Goal: Information Seeking & Learning: Compare options

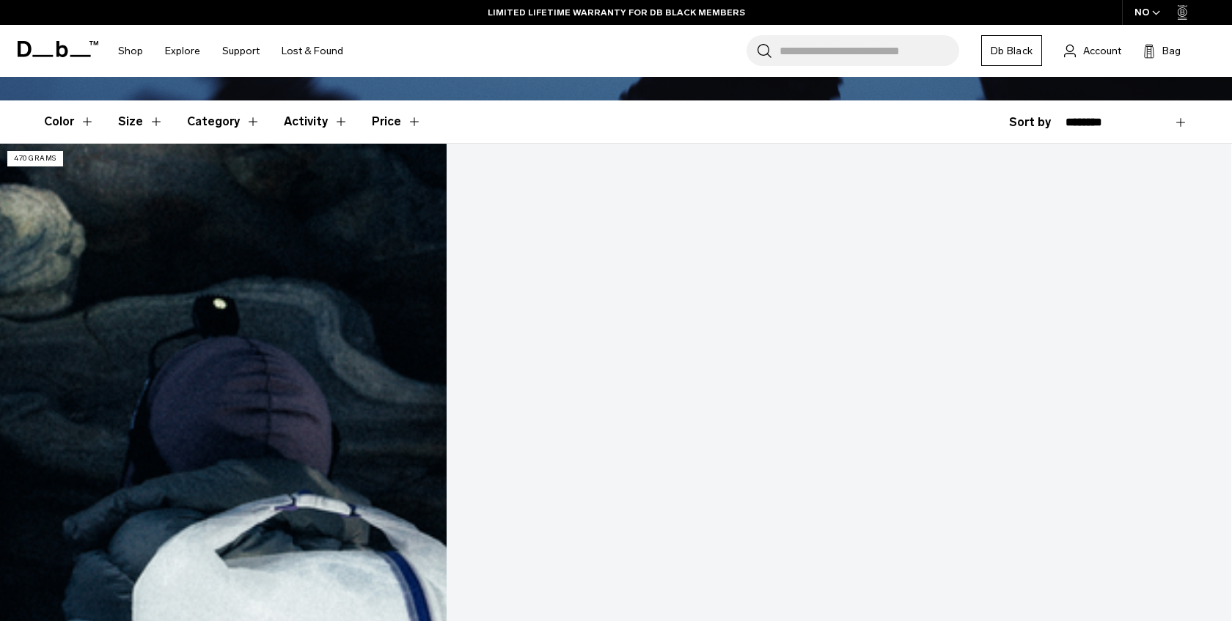
scroll to position [378, 0]
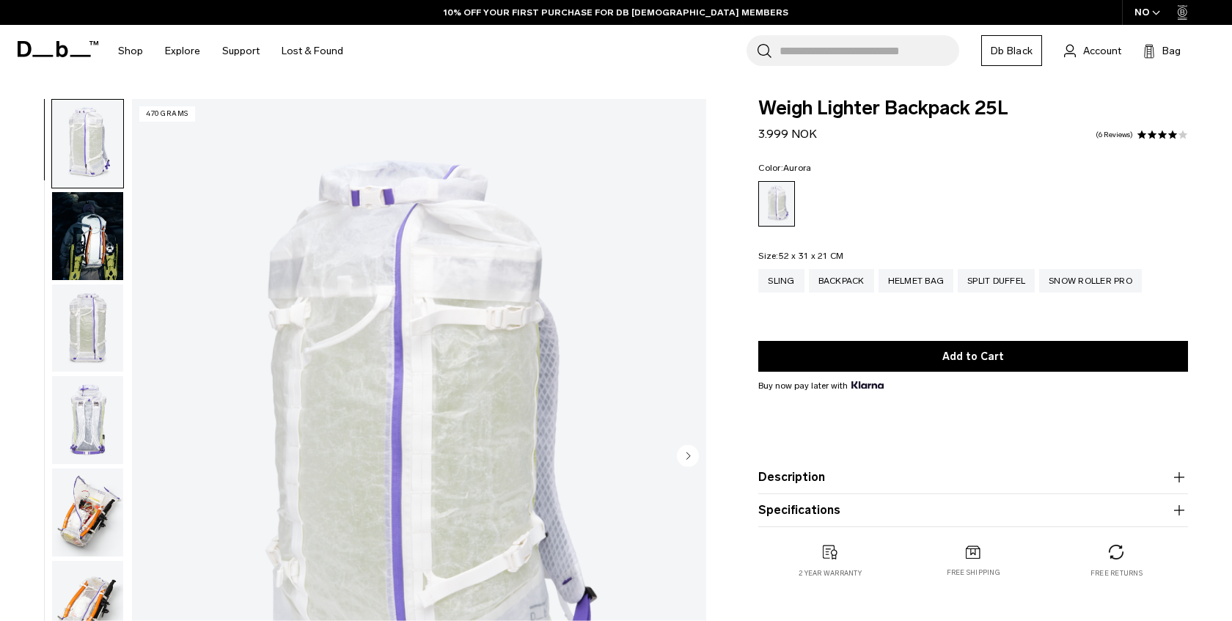
click at [85, 238] on img "button" at bounding box center [87, 236] width 71 height 88
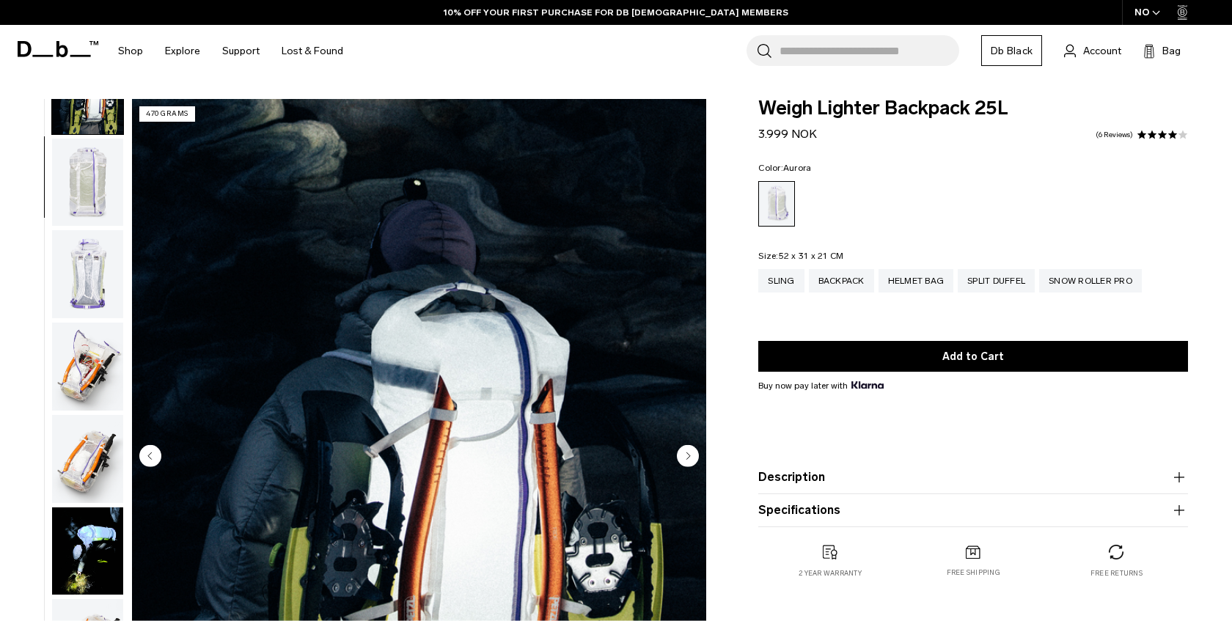
scroll to position [145, 0]
click at [89, 183] on img "button" at bounding box center [87, 183] width 71 height 88
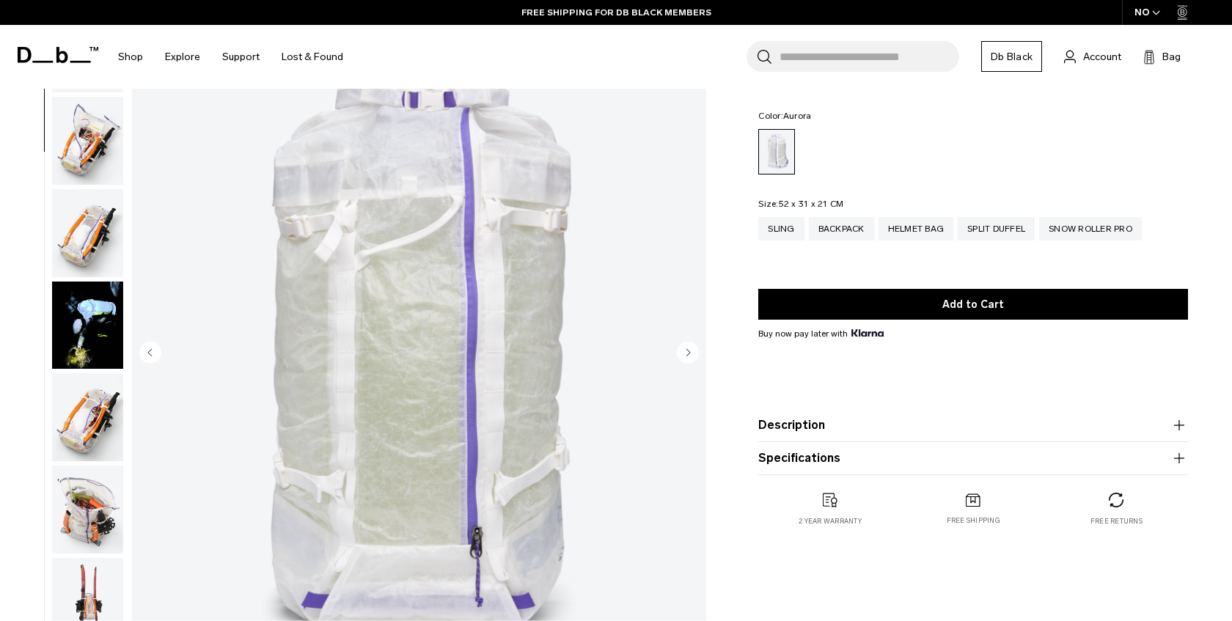
scroll to position [108, 0]
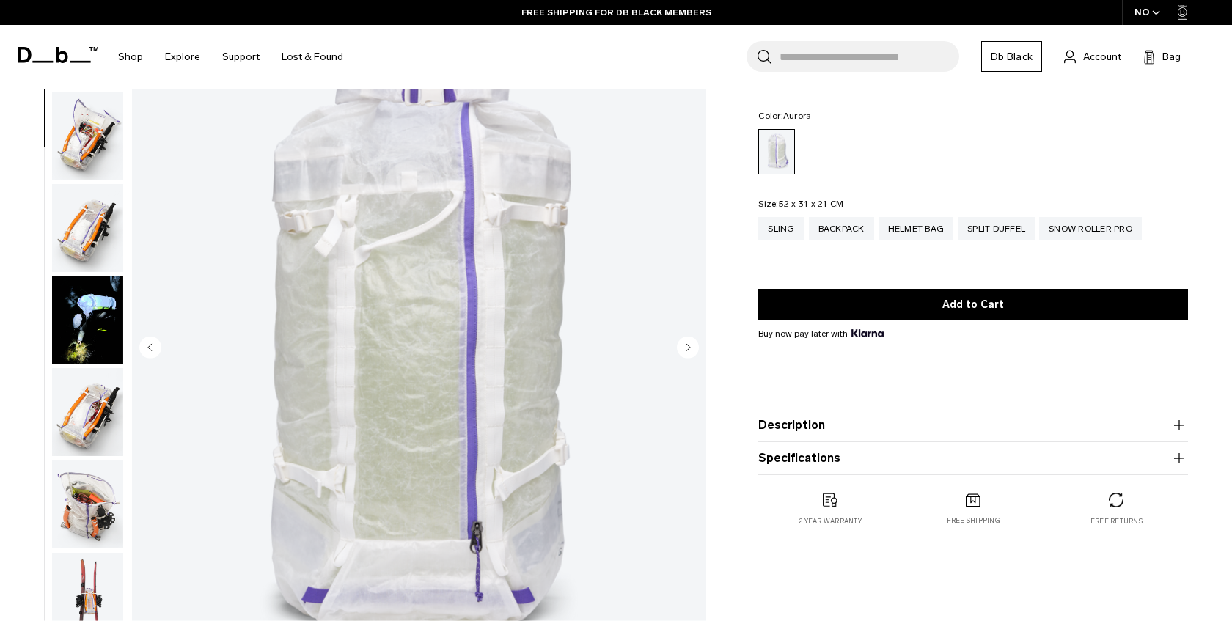
click at [688, 345] on icon "Next slide" at bounding box center [689, 347] width 4 height 7
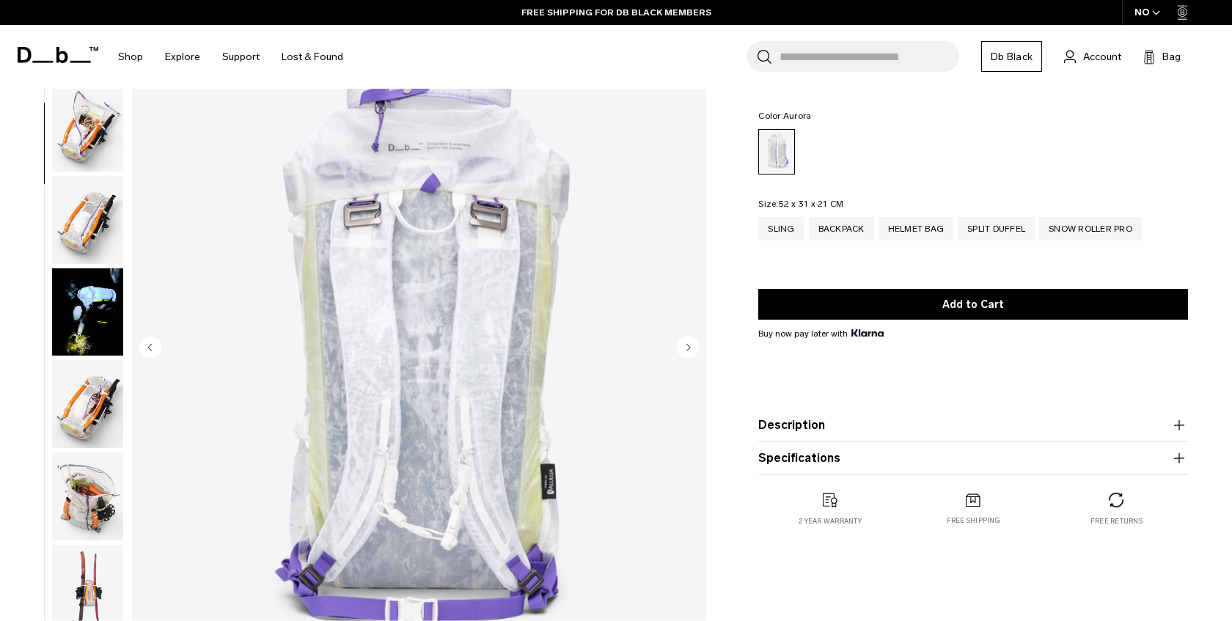
click at [688, 345] on icon "Next slide" at bounding box center [689, 347] width 4 height 7
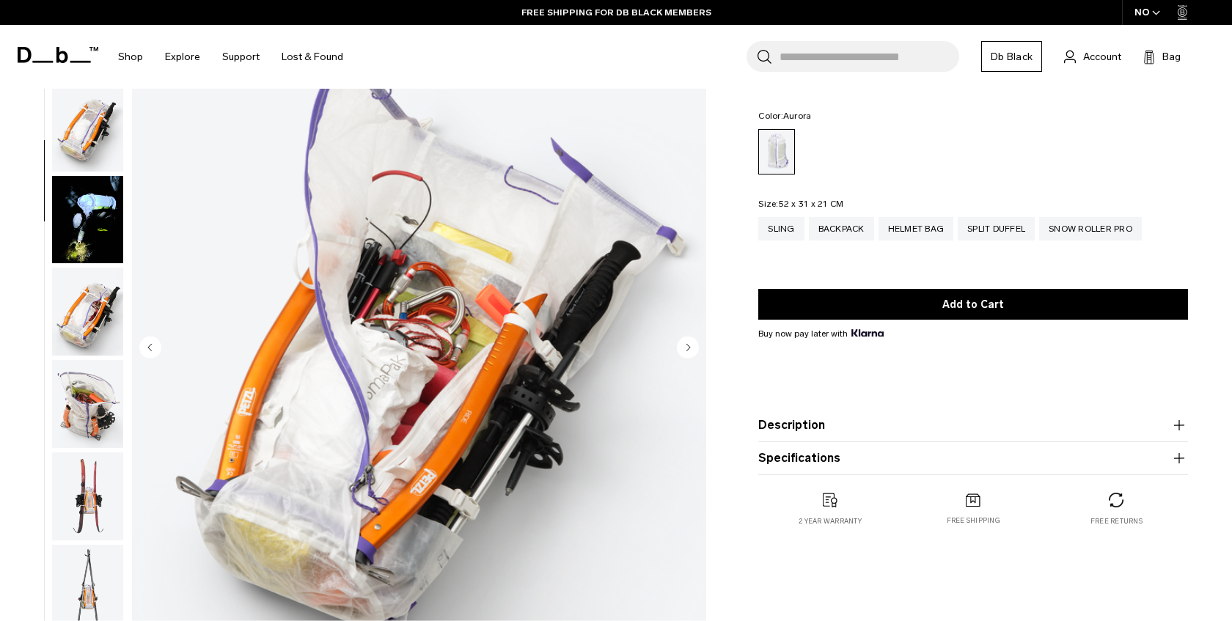
click at [545, 383] on img "5 / 18" at bounding box center [419, 348] width 574 height 717
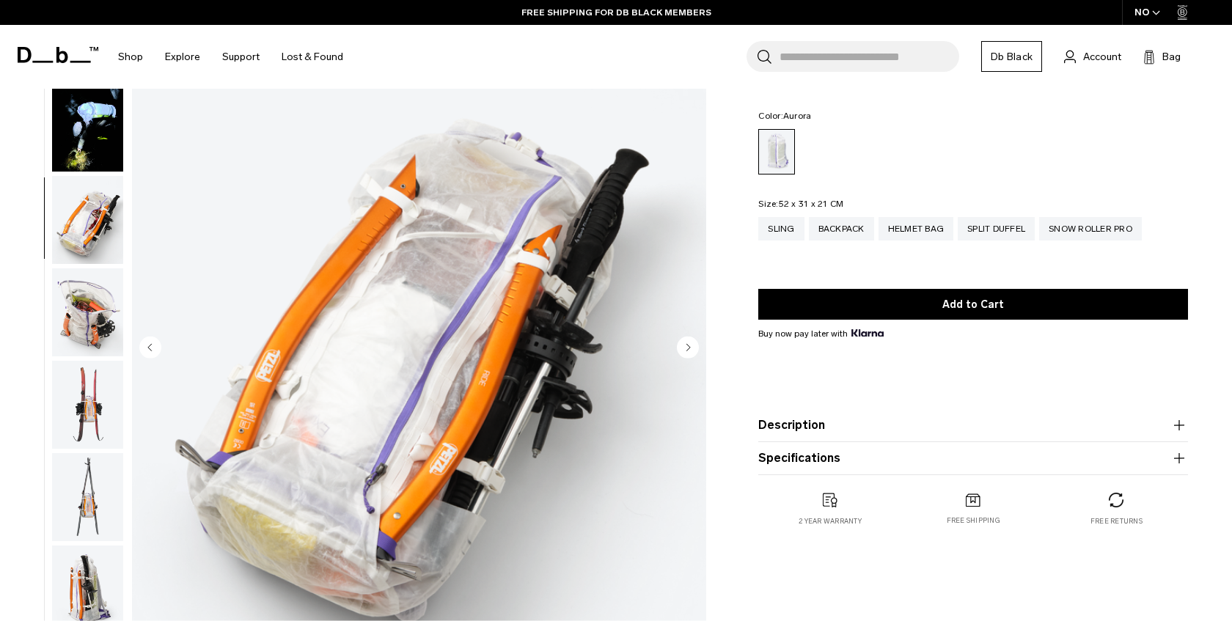
scroll to position [461, 0]
click at [611, 356] on img "6 / 18" at bounding box center [419, 348] width 574 height 717
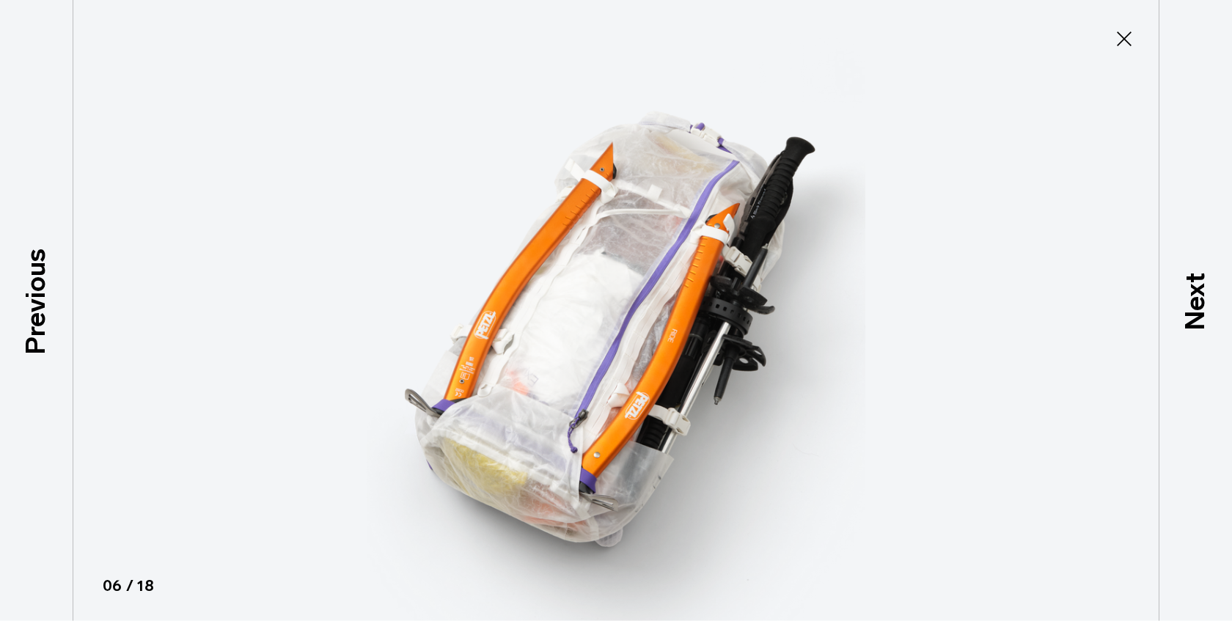
type button "Close"
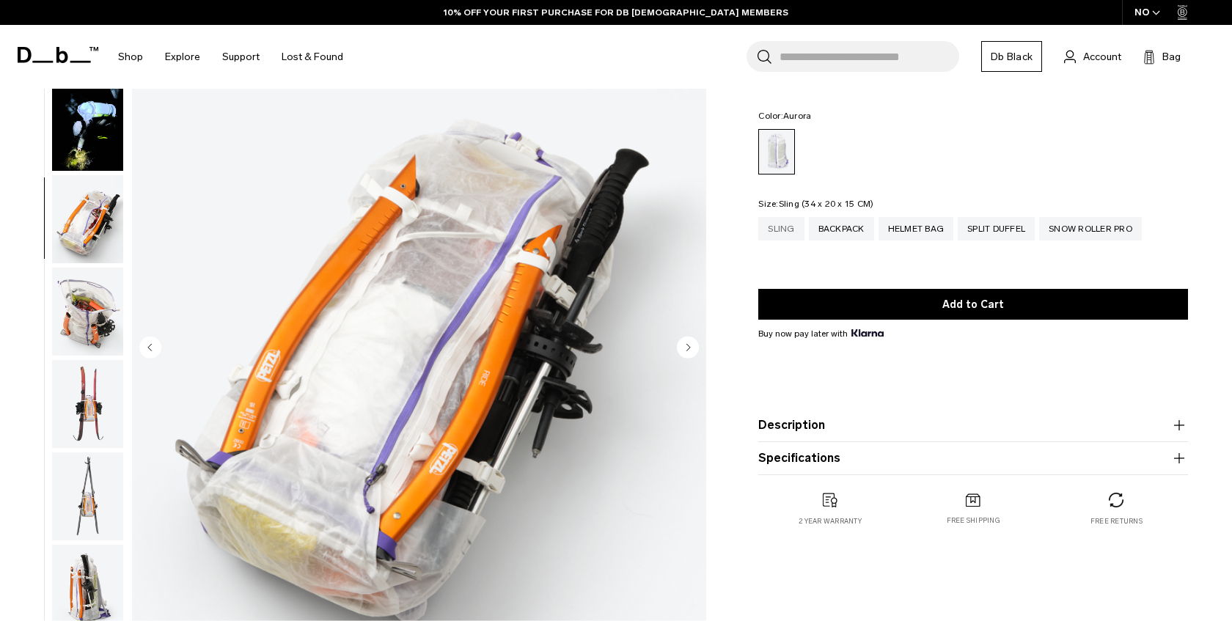
click at [783, 230] on div "Sling" at bounding box center [780, 228] width 45 height 23
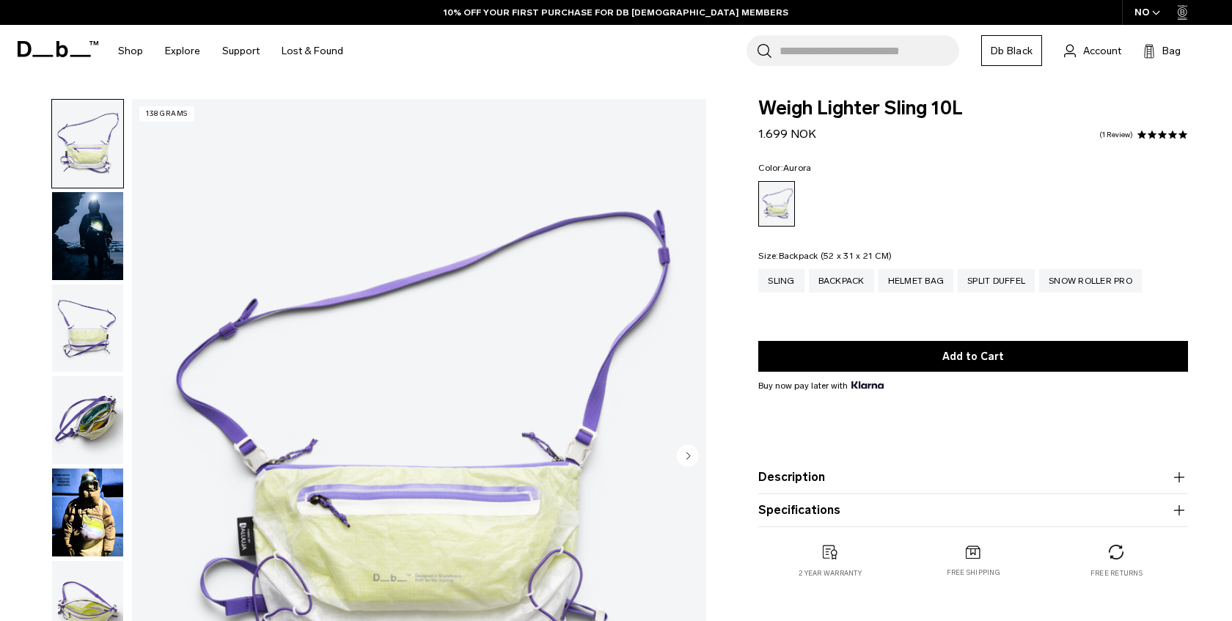
click at [850, 292] on div "Backpack" at bounding box center [841, 280] width 65 height 23
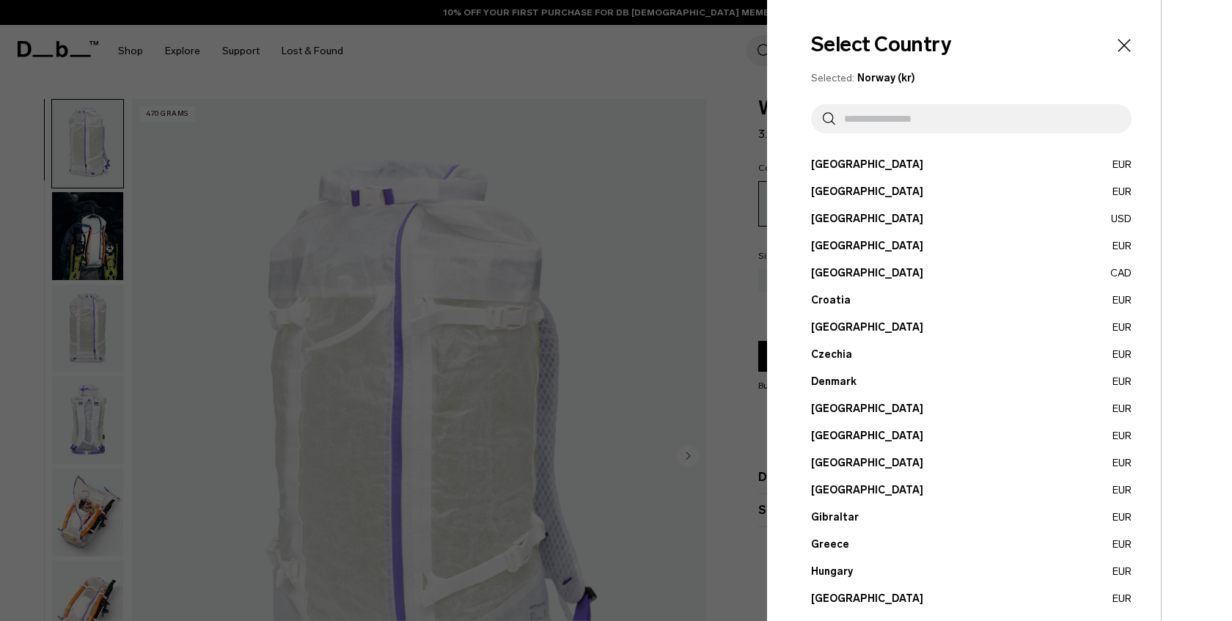
click at [891, 108] on input "text" at bounding box center [977, 118] width 284 height 29
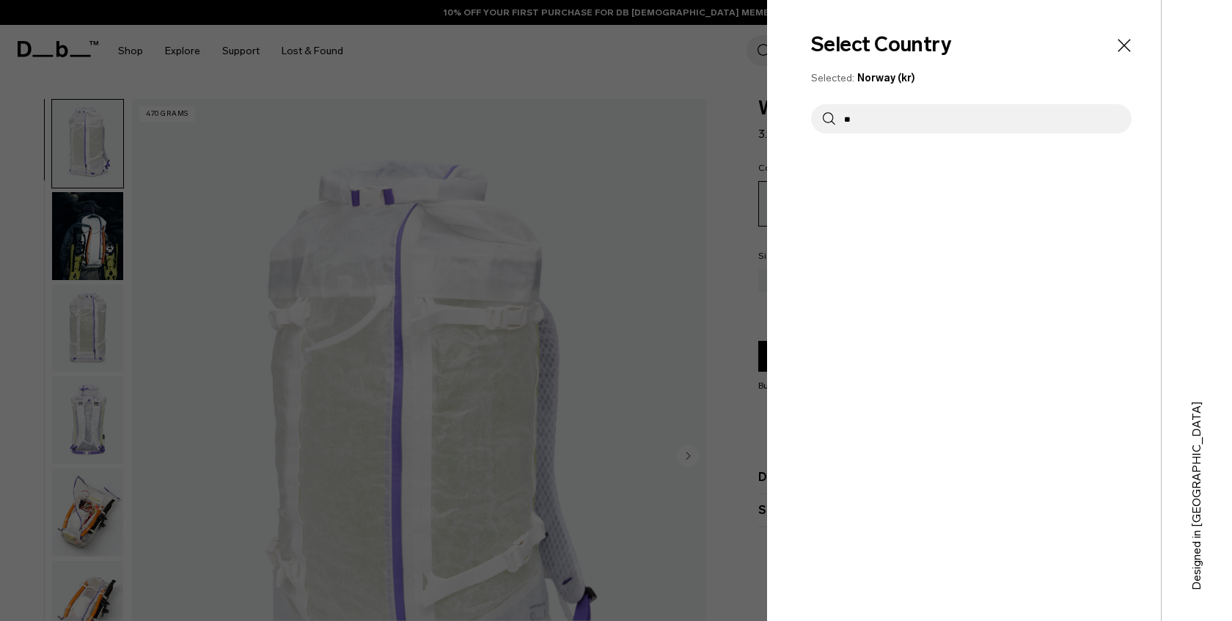
type input "*"
type input "***"
click at [854, 187] on button "United States USD" at bounding box center [971, 191] width 320 height 15
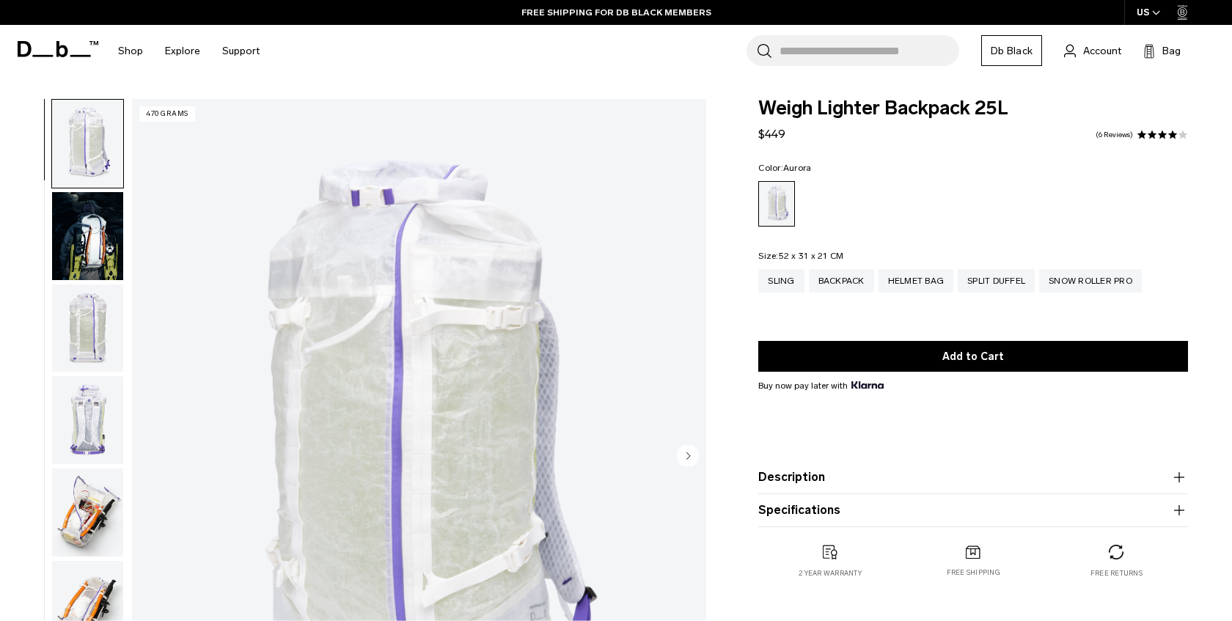
click at [492, 296] on img "1 / 18" at bounding box center [419, 457] width 574 height 717
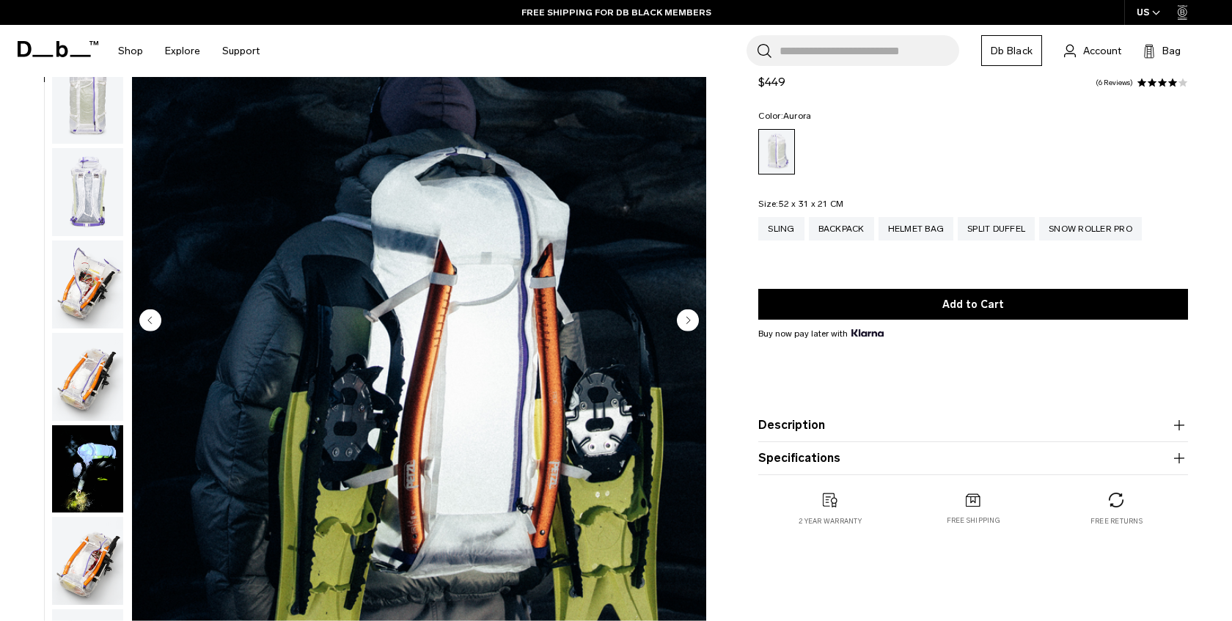
scroll to position [138, 0]
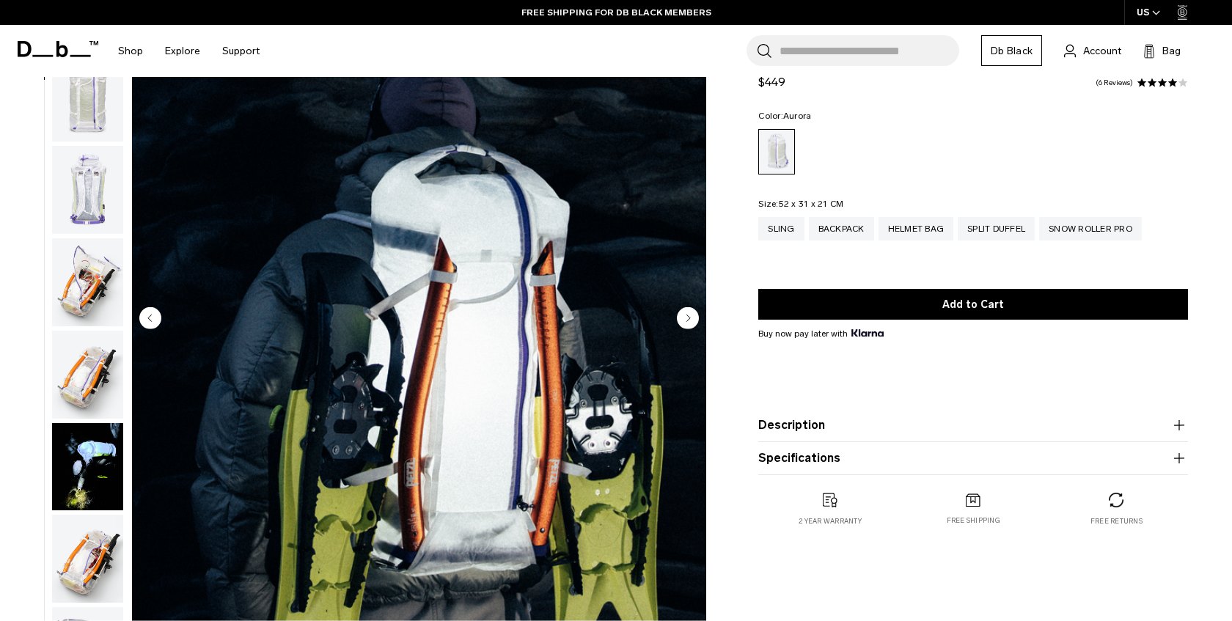
click at [434, 371] on img "2 / 18" at bounding box center [419, 319] width 574 height 717
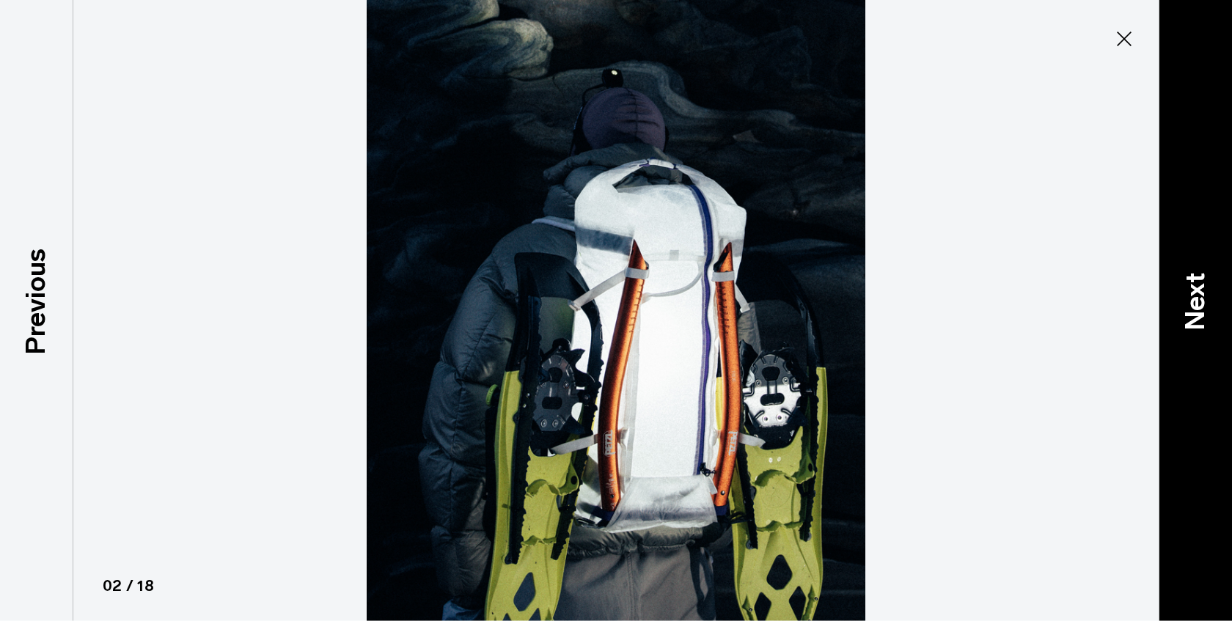
type button "Close"
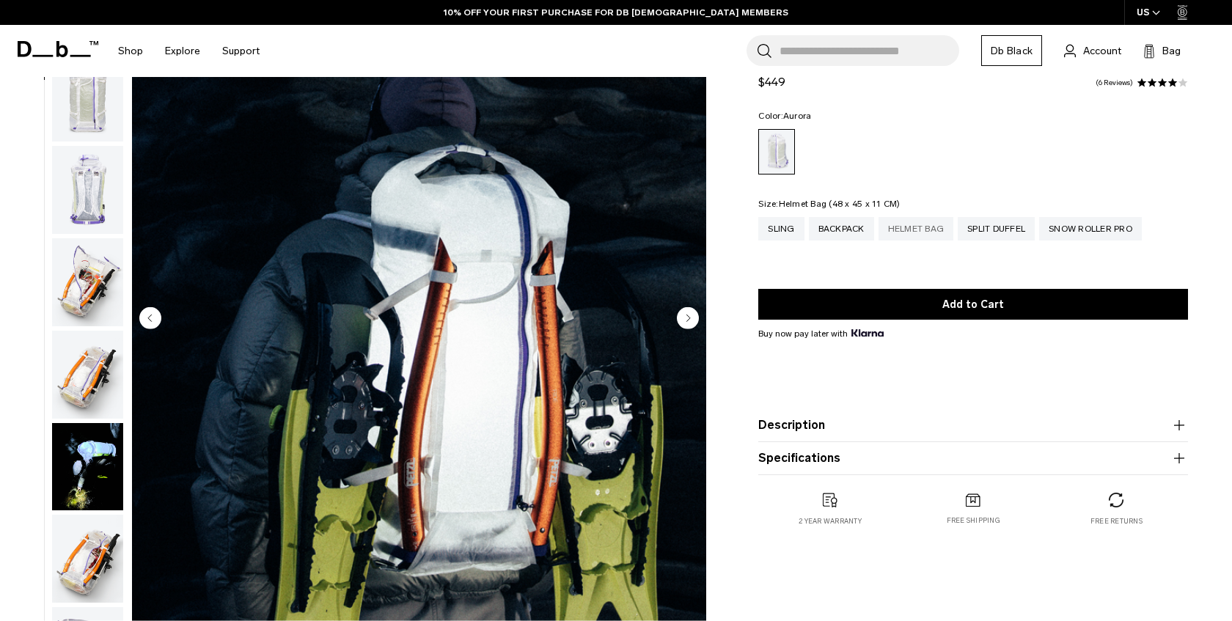
click at [924, 223] on div "Helmet Bag" at bounding box center [916, 228] width 76 height 23
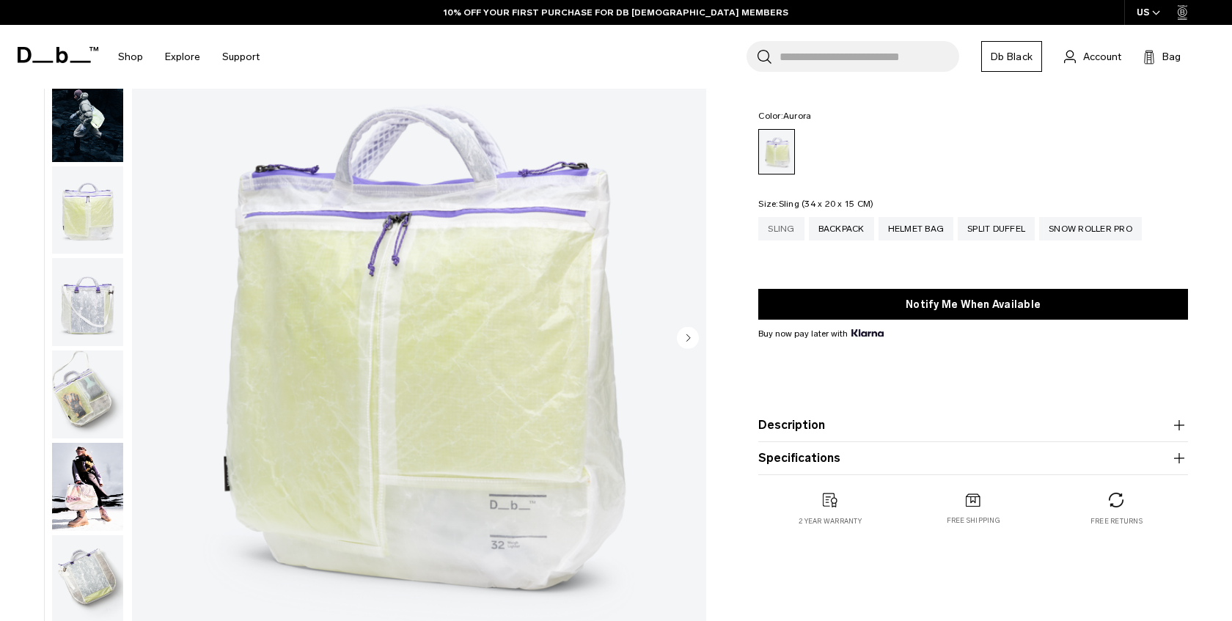
click at [789, 233] on div "Sling" at bounding box center [780, 228] width 45 height 23
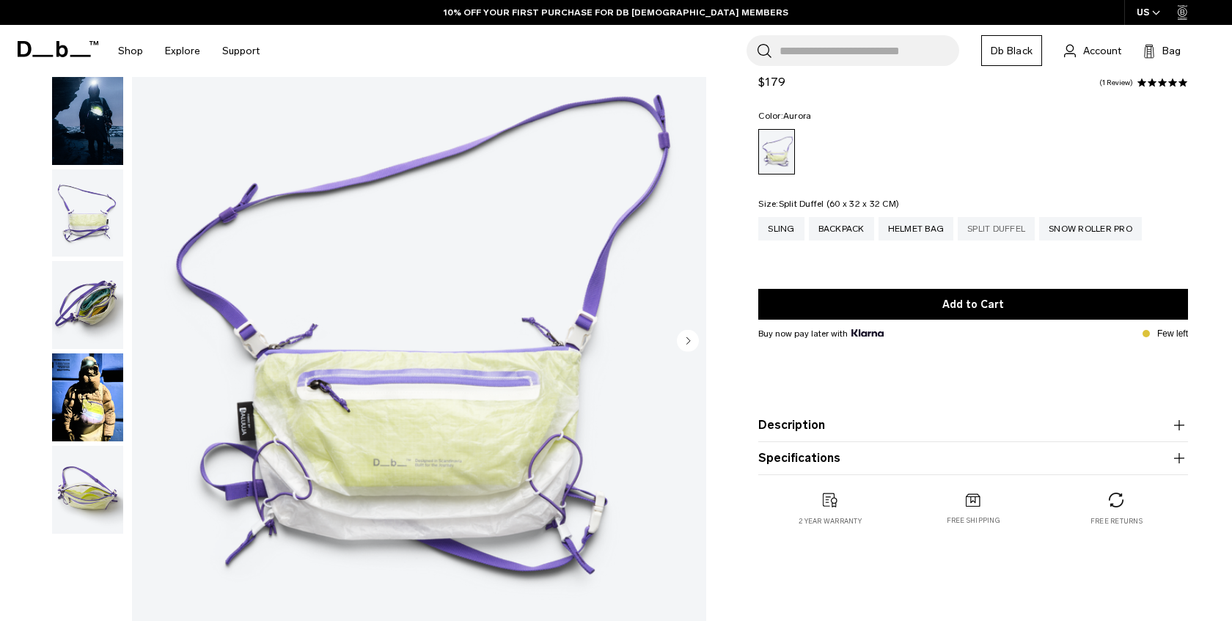
click at [989, 236] on div "Split Duffel" at bounding box center [995, 228] width 77 height 23
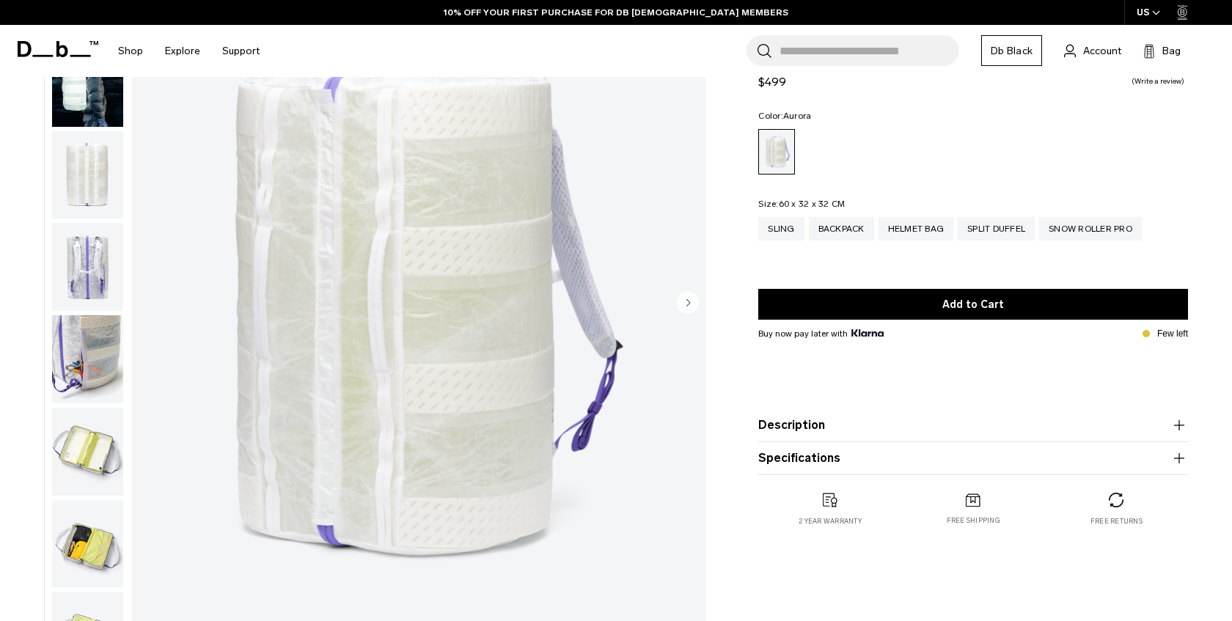
click at [383, 335] on img "1 / 12" at bounding box center [419, 304] width 574 height 717
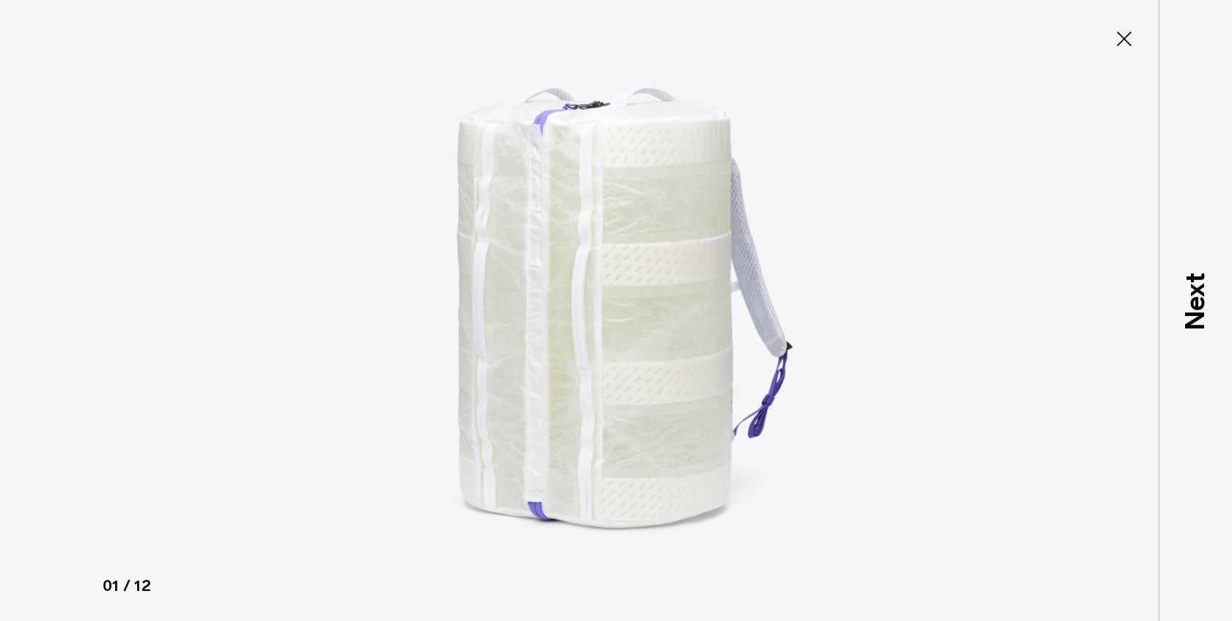
type button "Close"
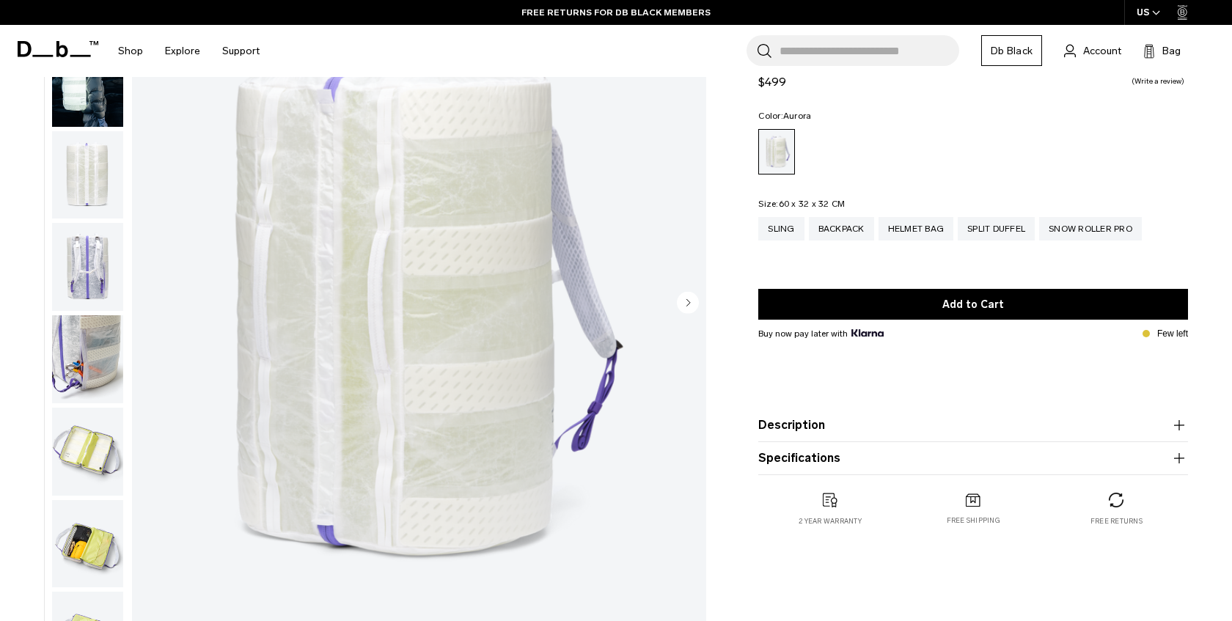
scroll to position [386, 0]
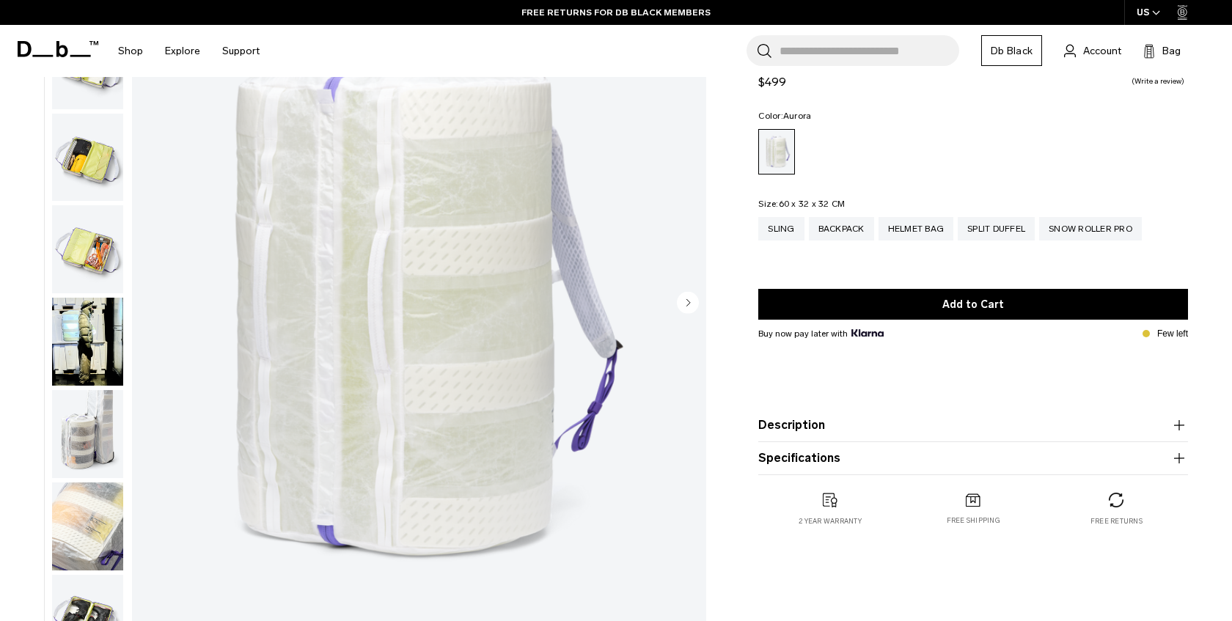
click at [87, 611] on img "button" at bounding box center [87, 619] width 71 height 88
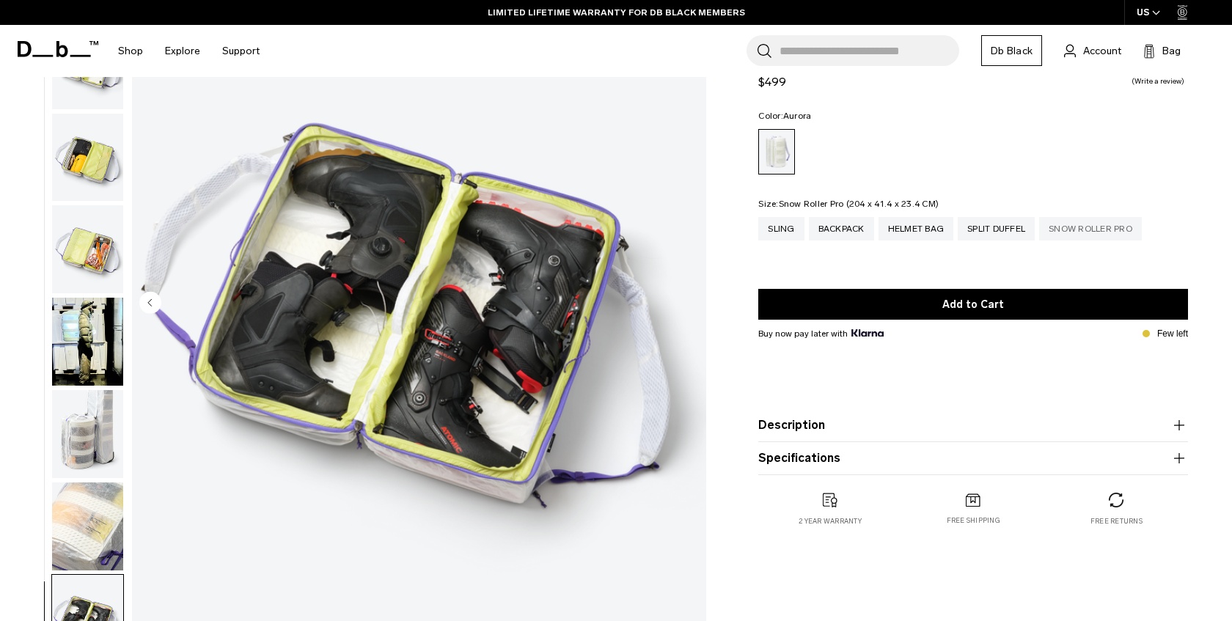
click at [1121, 226] on div "Snow Roller Pro" at bounding box center [1090, 228] width 103 height 23
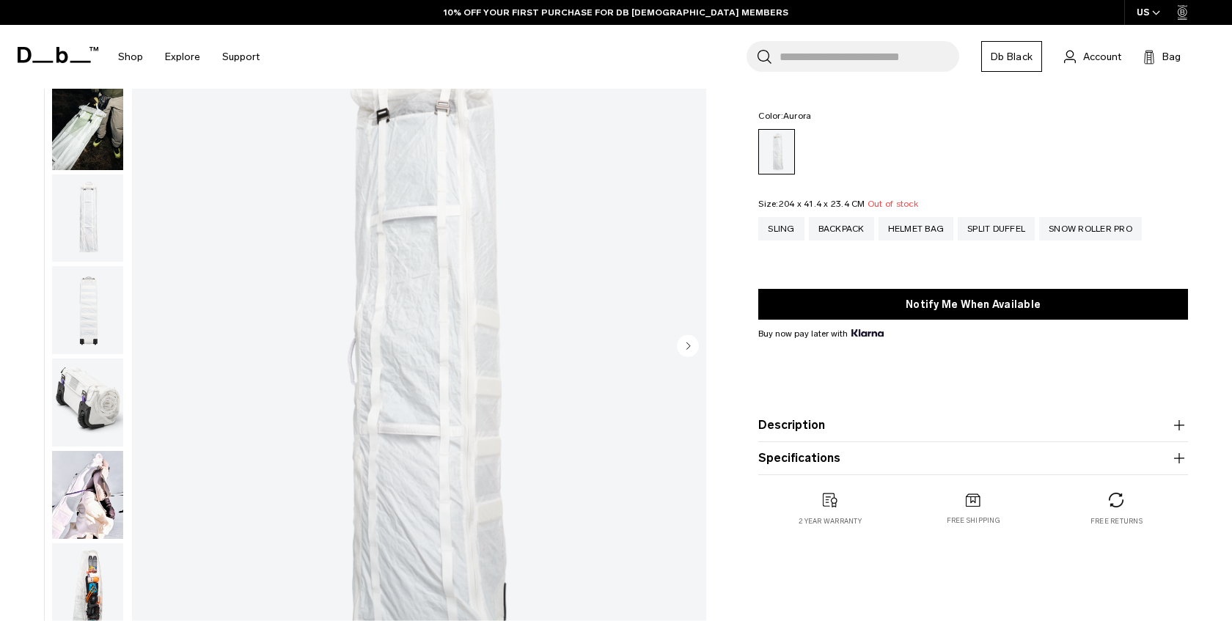
scroll to position [108, 0]
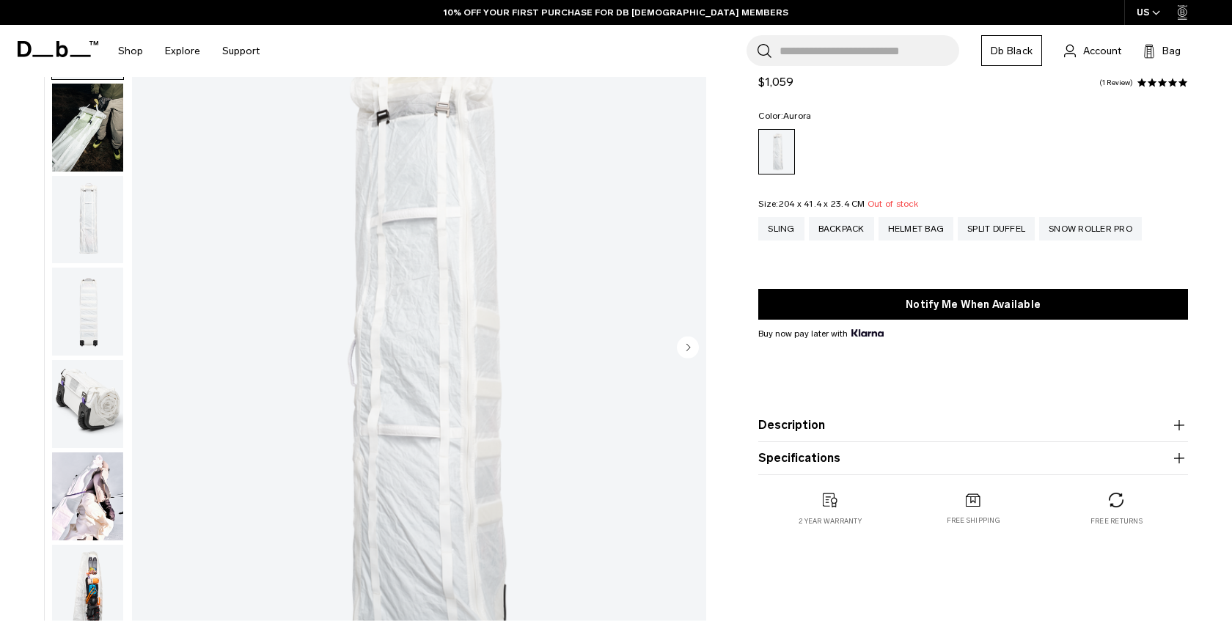
click at [688, 361] on button "Next slide" at bounding box center [688, 348] width 22 height 25
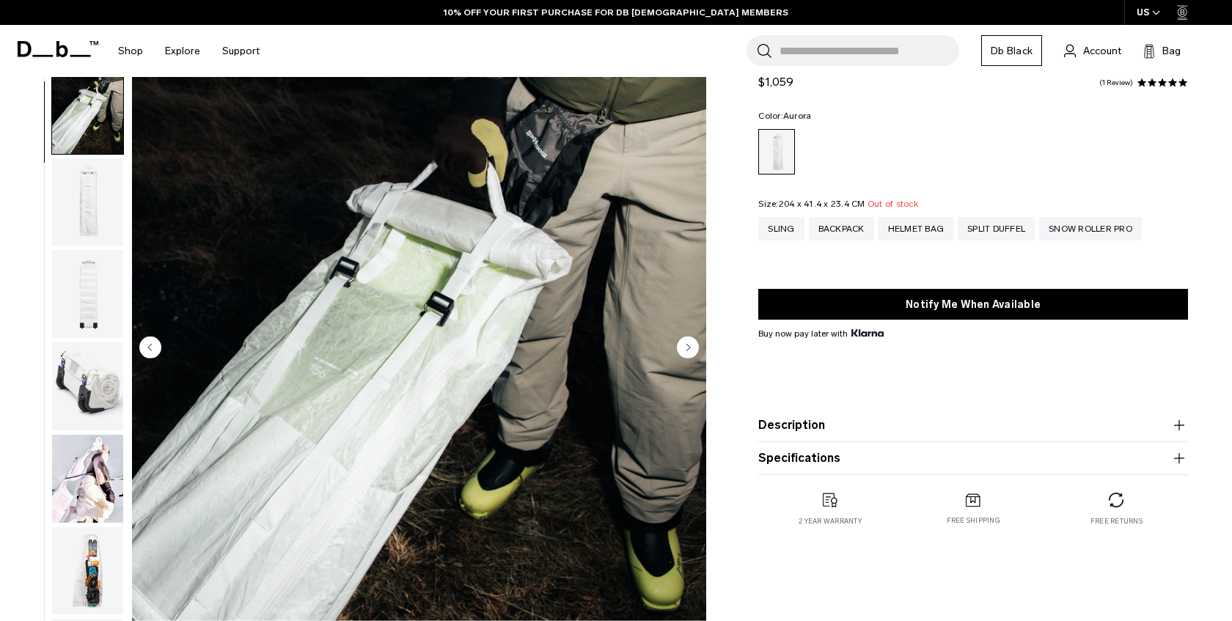
click at [688, 356] on circle "Next slide" at bounding box center [688, 347] width 22 height 22
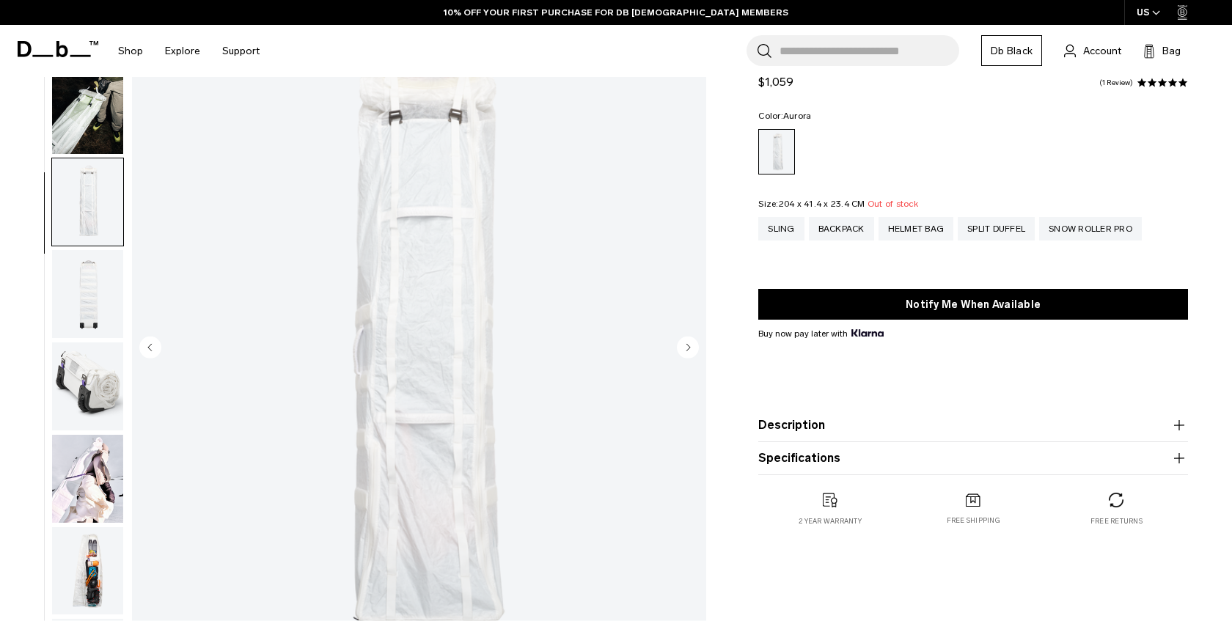
click at [688, 356] on circle "Next slide" at bounding box center [688, 347] width 22 height 22
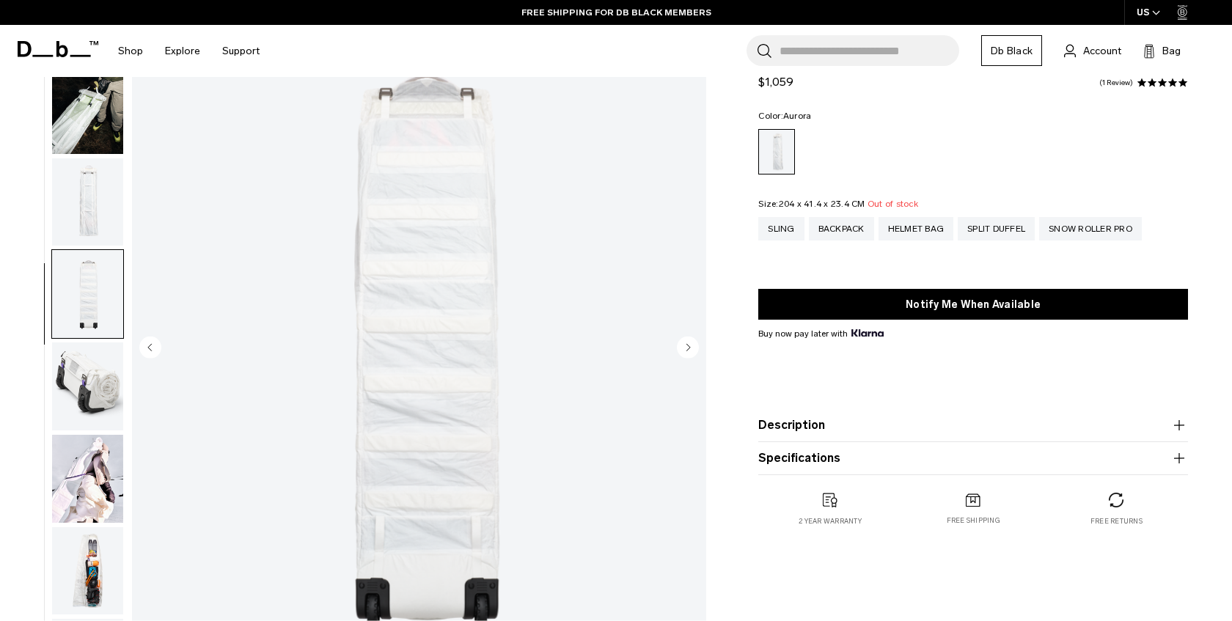
click at [688, 356] on circle "Next slide" at bounding box center [688, 347] width 22 height 22
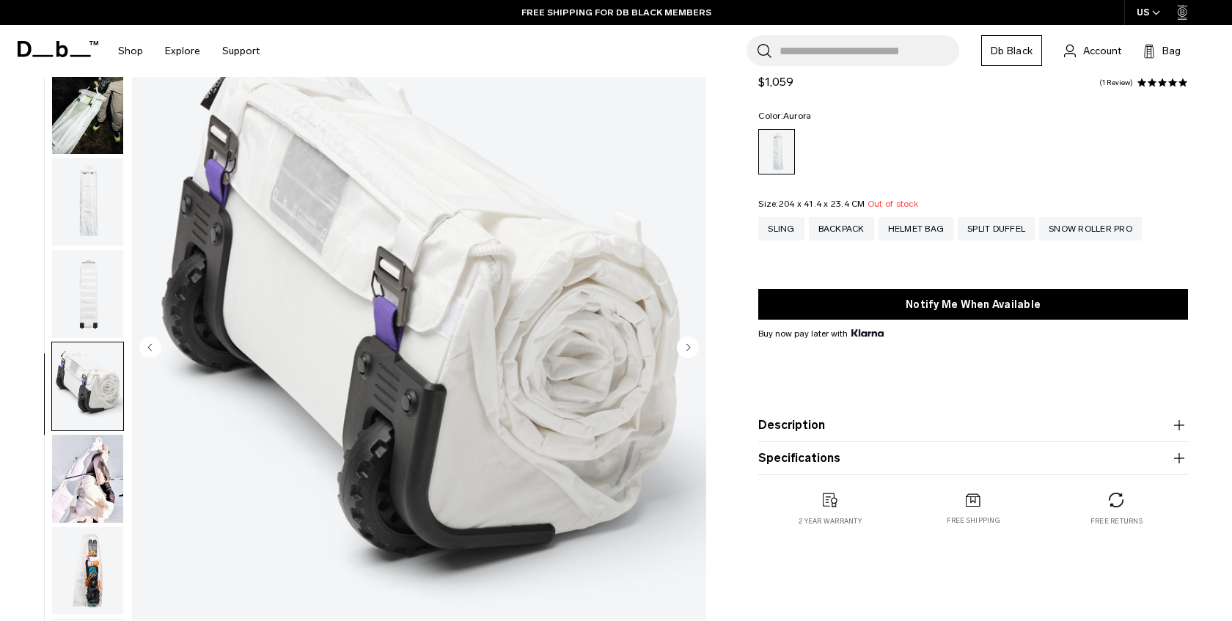
click at [688, 356] on circle "Next slide" at bounding box center [688, 347] width 22 height 22
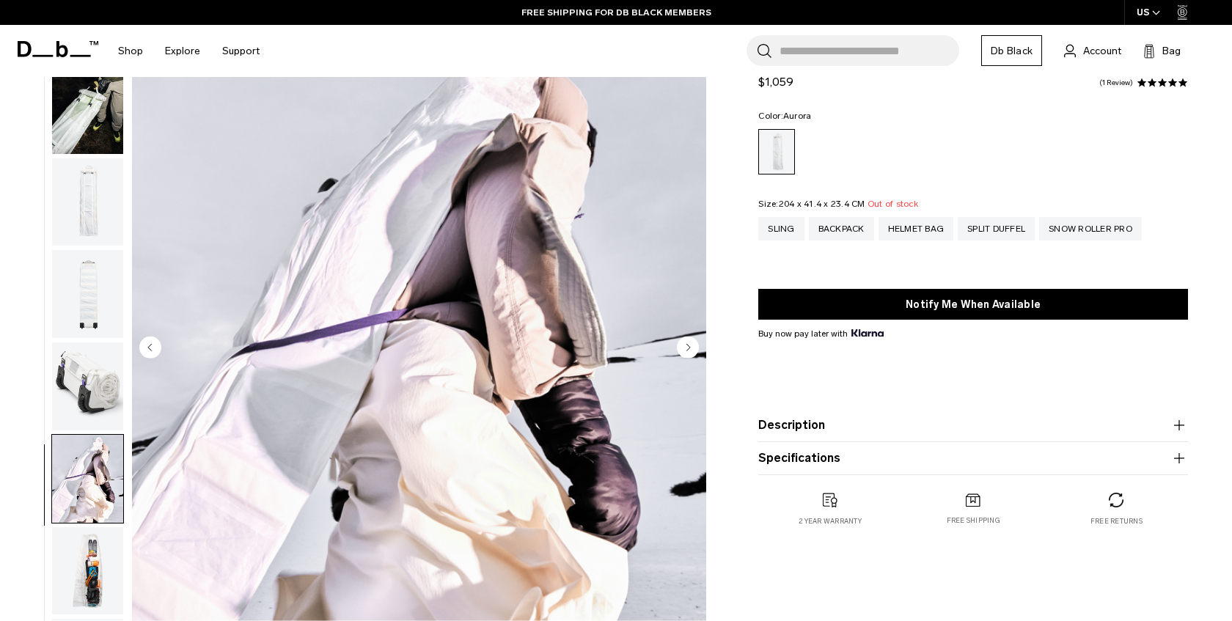
click at [152, 350] on circle "Previous slide" at bounding box center [150, 347] width 22 height 22
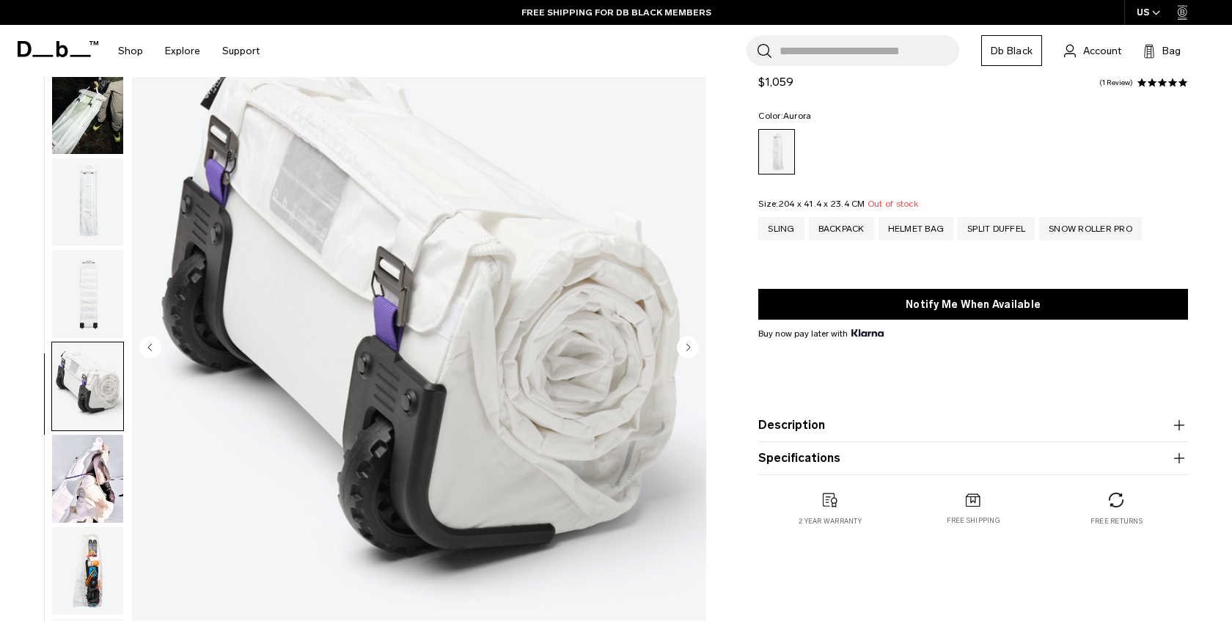
click at [686, 345] on circle "Next slide" at bounding box center [688, 347] width 22 height 22
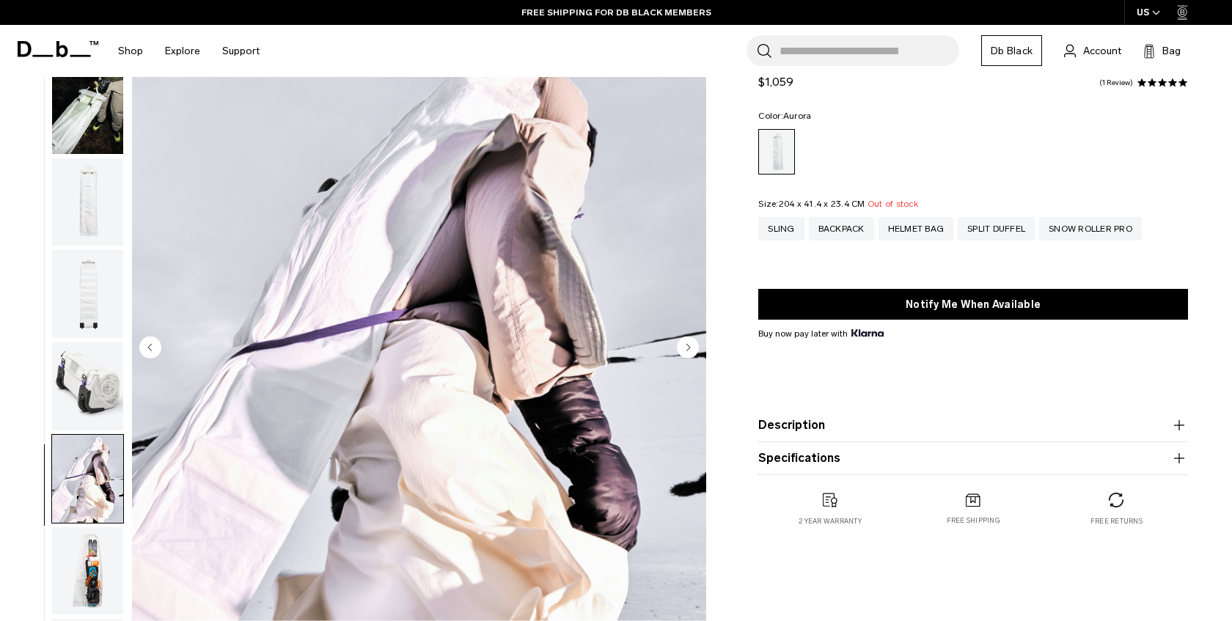
click at [686, 345] on circle "Next slide" at bounding box center [688, 347] width 22 height 22
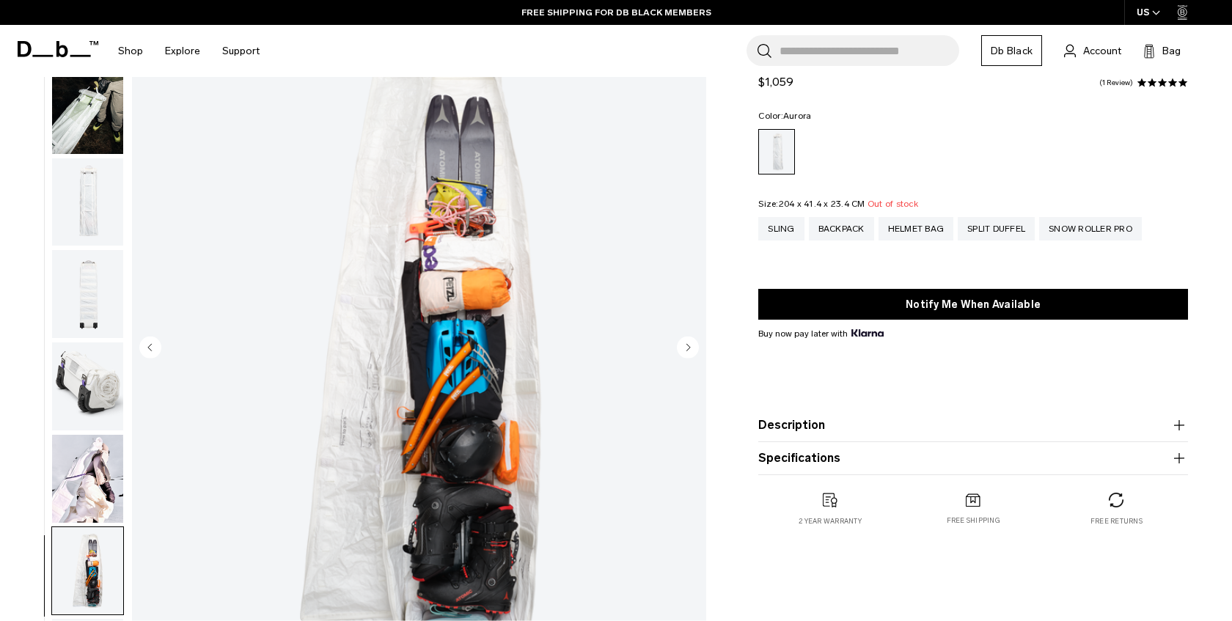
click at [686, 345] on circle "Next slide" at bounding box center [688, 347] width 22 height 22
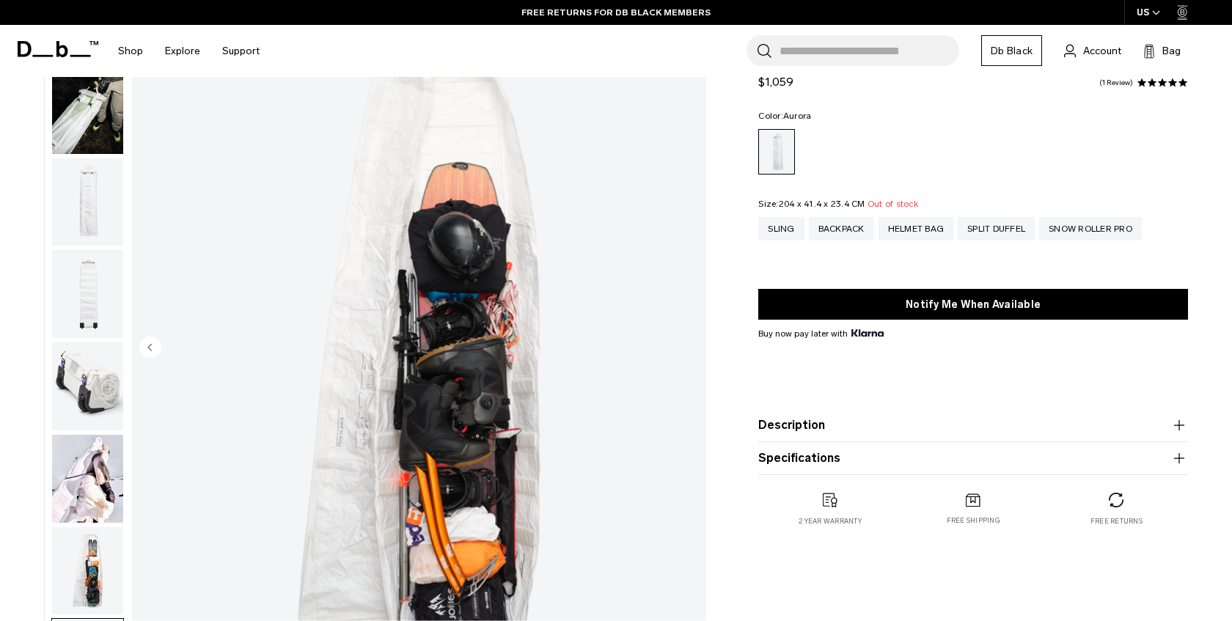
click at [686, 345] on img "8 / 8" at bounding box center [419, 348] width 574 height 717
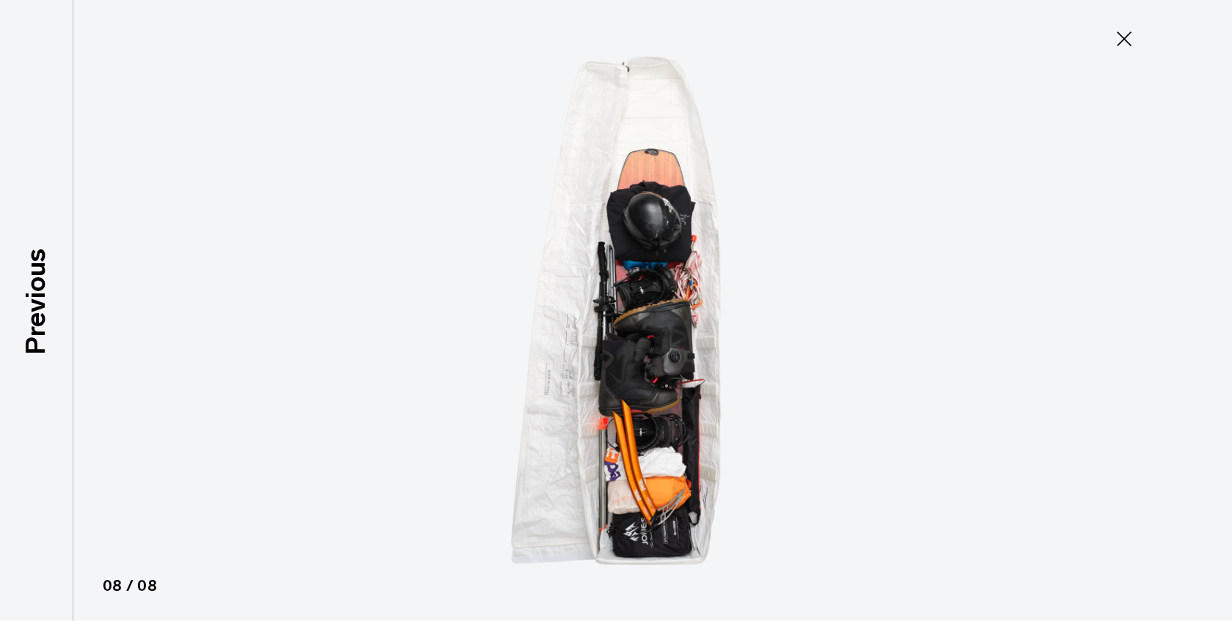
click at [686, 345] on img at bounding box center [616, 310] width 660 height 621
click at [1130, 23] on button "Close" at bounding box center [1124, 38] width 48 height 31
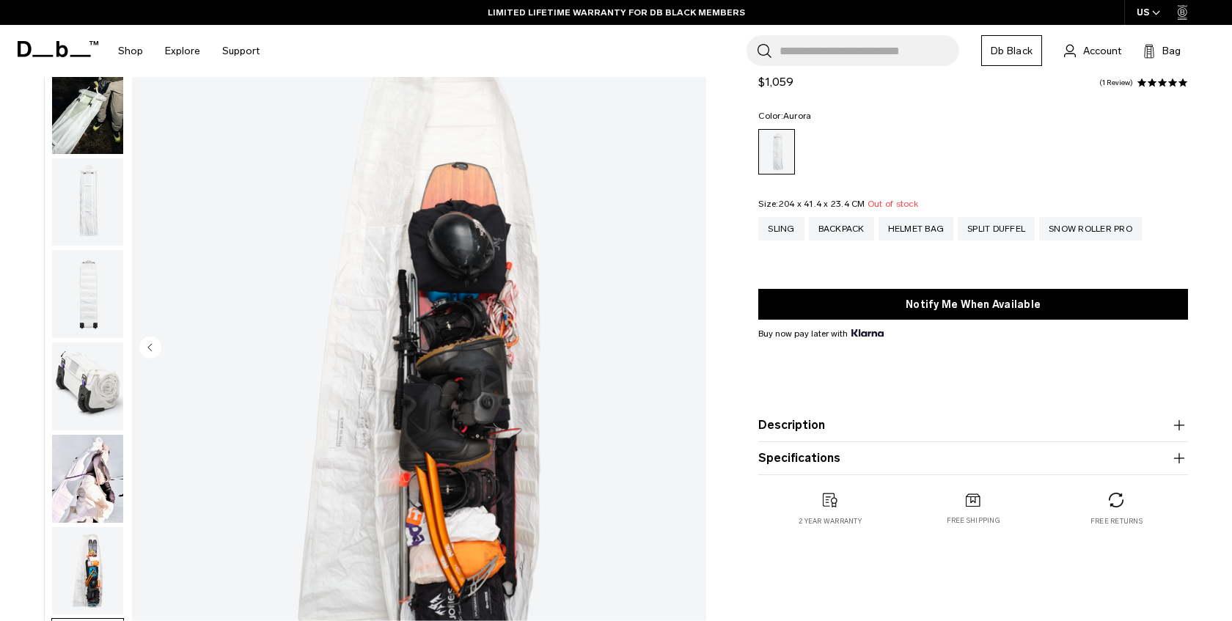
scroll to position [0, 0]
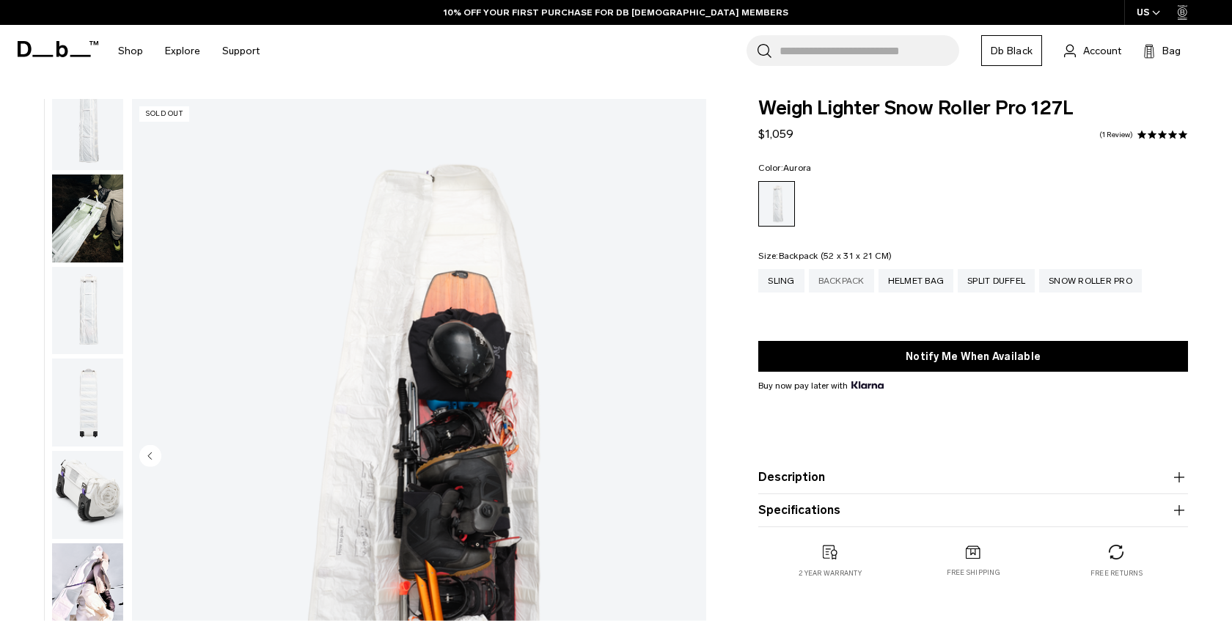
click at [839, 275] on div "Backpack" at bounding box center [841, 280] width 65 height 23
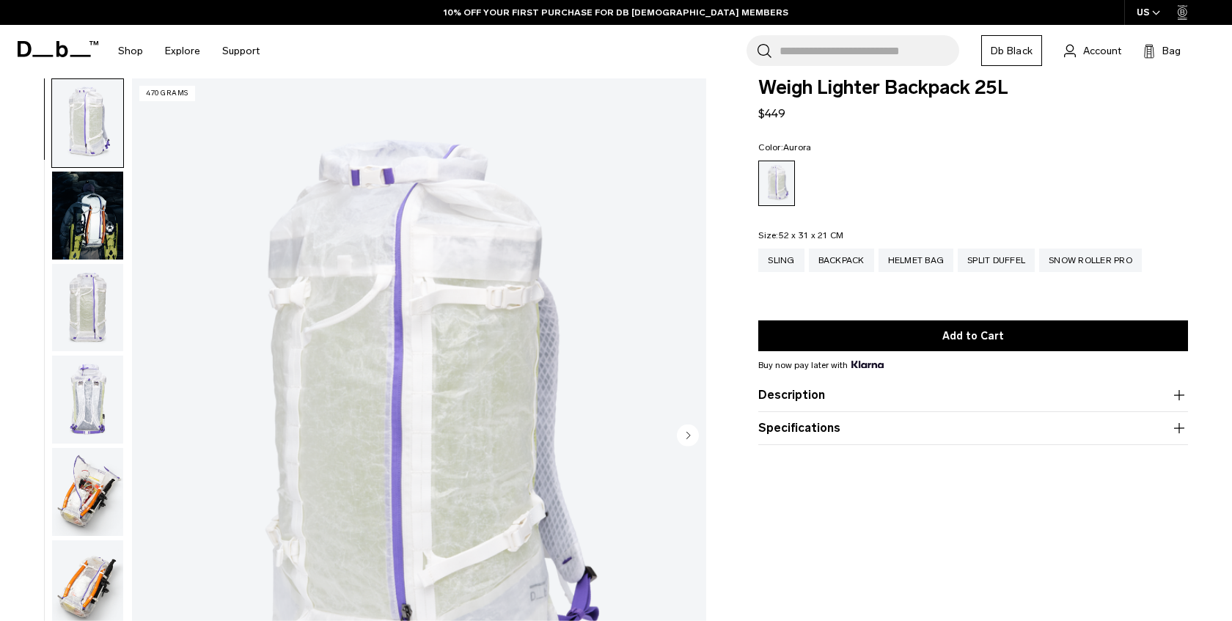
scroll to position [24, 0]
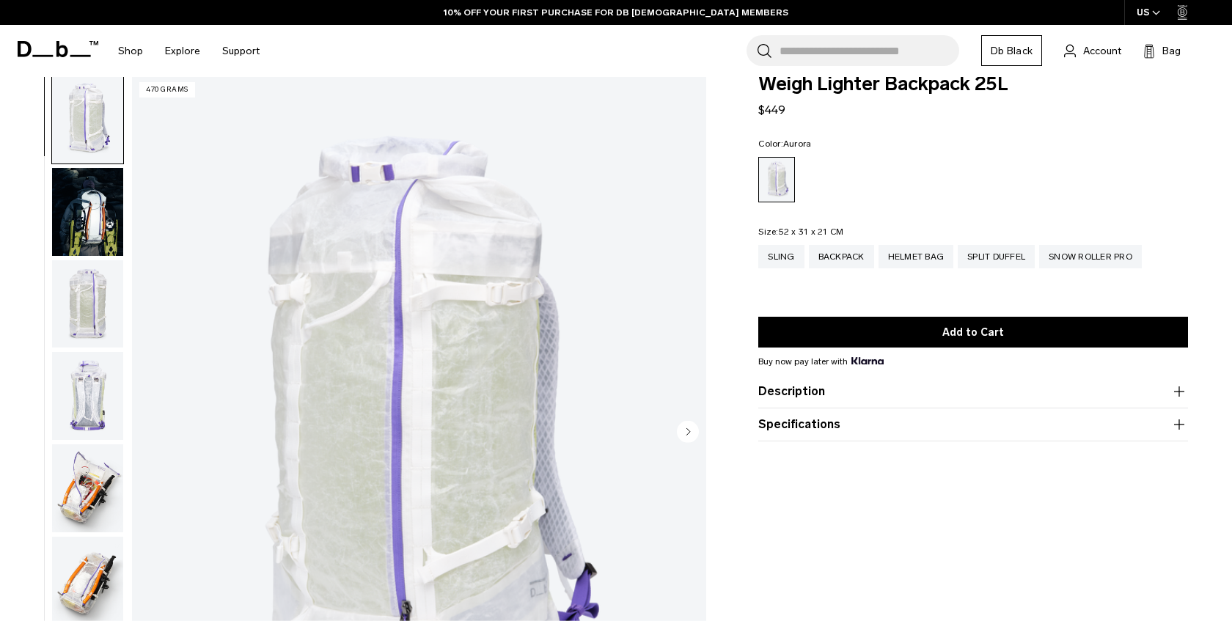
click at [910, 389] on button "Description" at bounding box center [973, 392] width 430 height 18
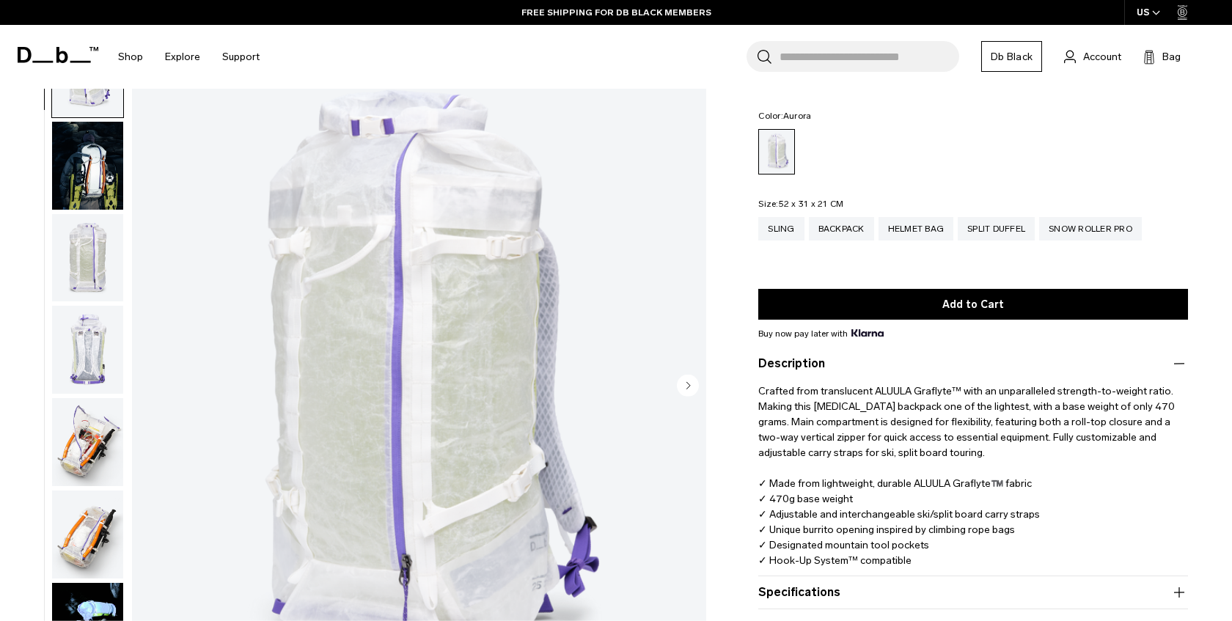
scroll to position [0, 0]
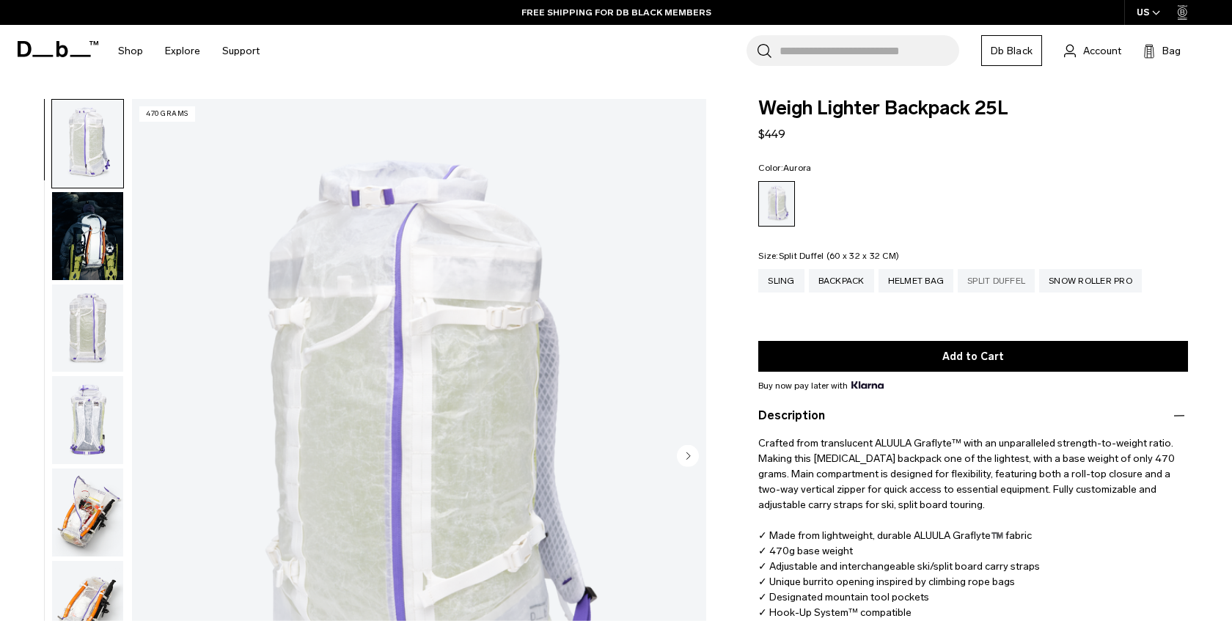
click at [1005, 285] on div "Split Duffel" at bounding box center [995, 280] width 77 height 23
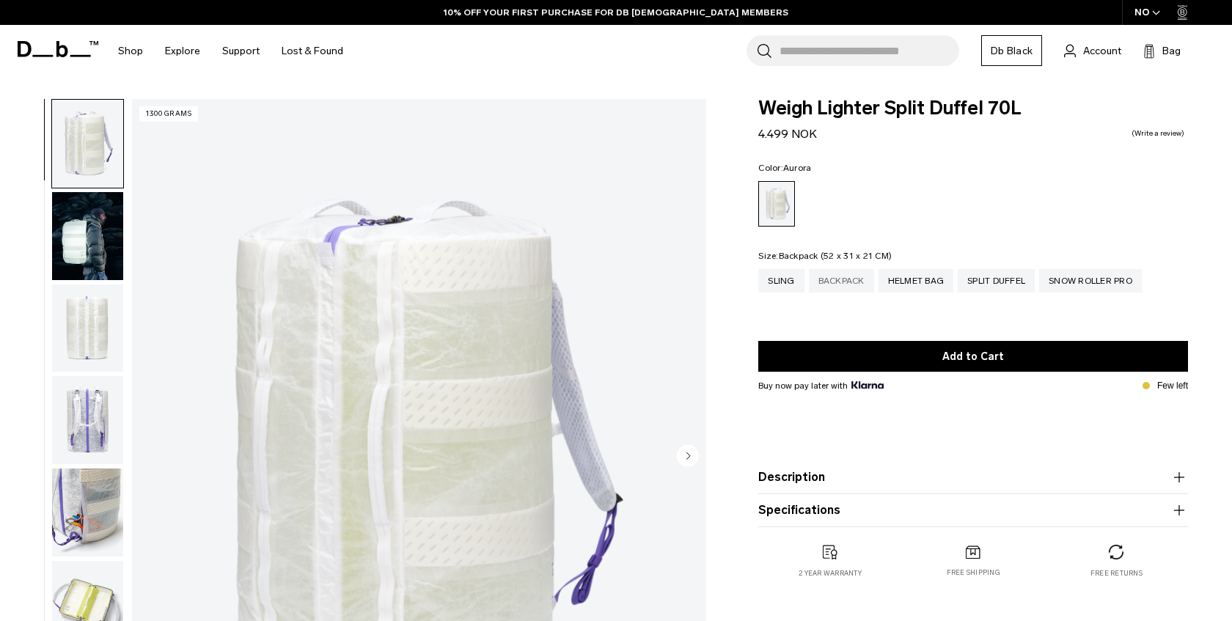
click at [853, 276] on div "Backpack" at bounding box center [841, 280] width 65 height 23
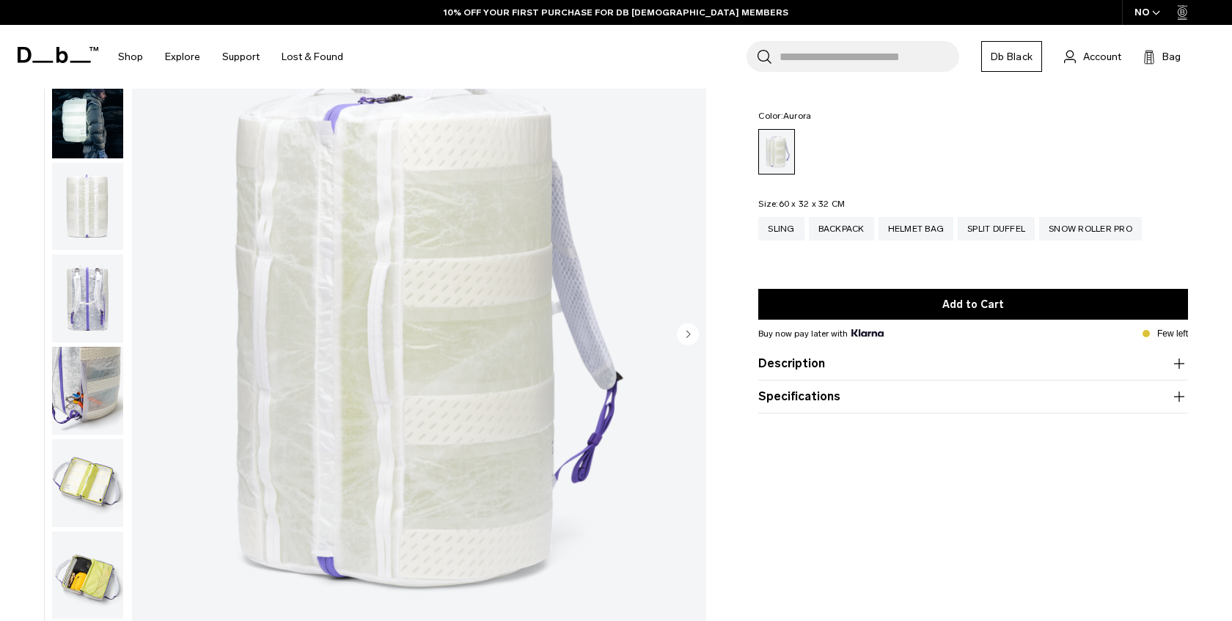
scroll to position [121, 0]
click at [91, 117] on img "button" at bounding box center [87, 115] width 71 height 88
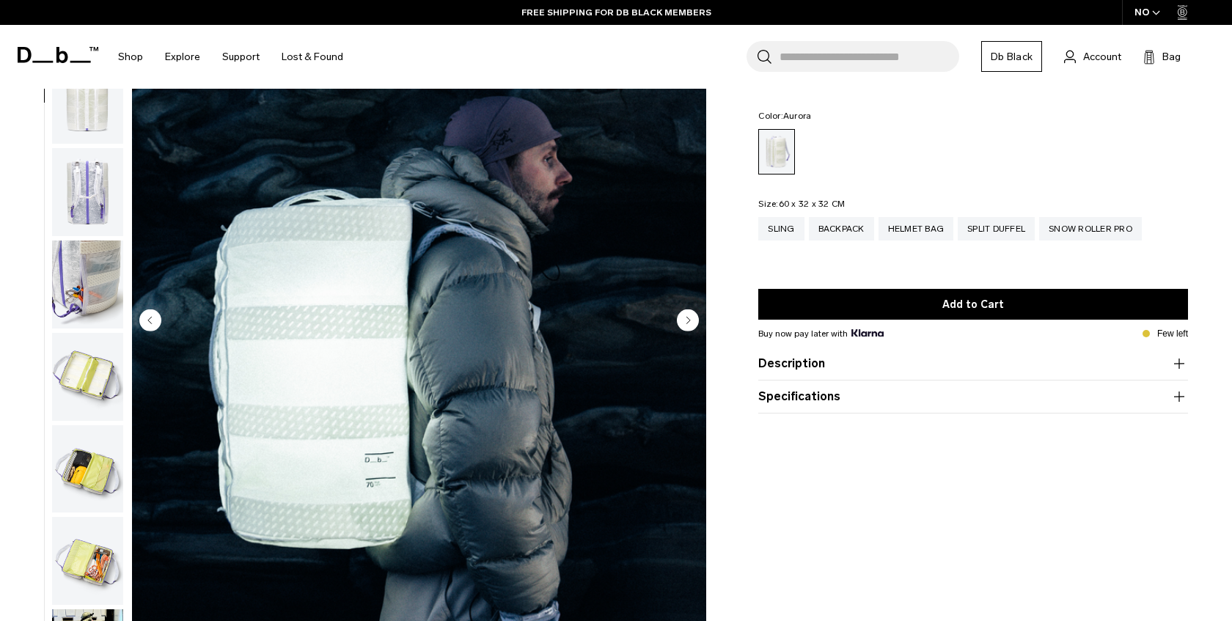
scroll to position [136, 0]
